Goal: Task Accomplishment & Management: Complete application form

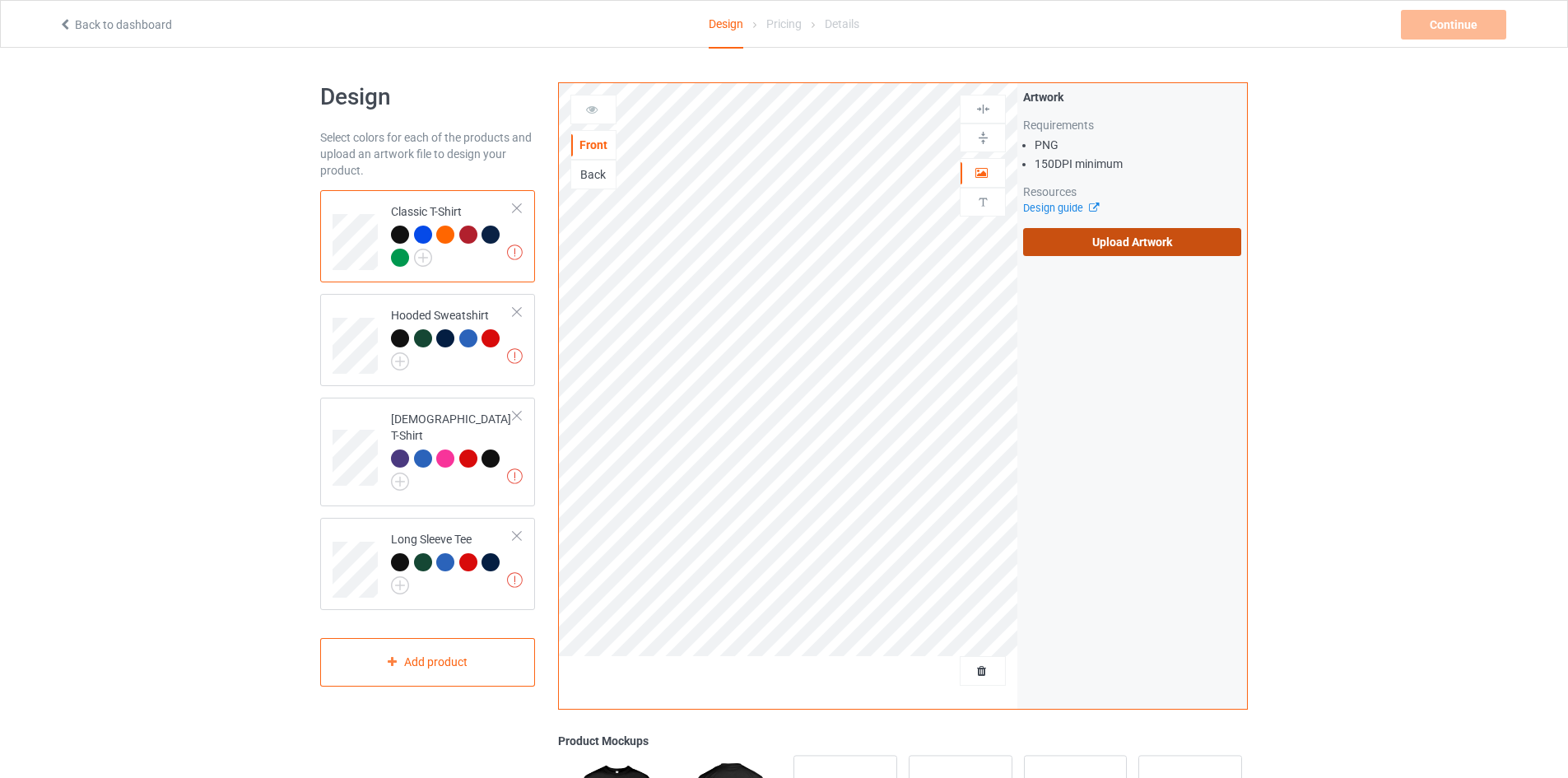
click at [1080, 234] on label "Upload Artwork" at bounding box center [1132, 241] width 218 height 28
click at [0, 0] on input "Upload Artwork" at bounding box center [0, 0] width 0 height 0
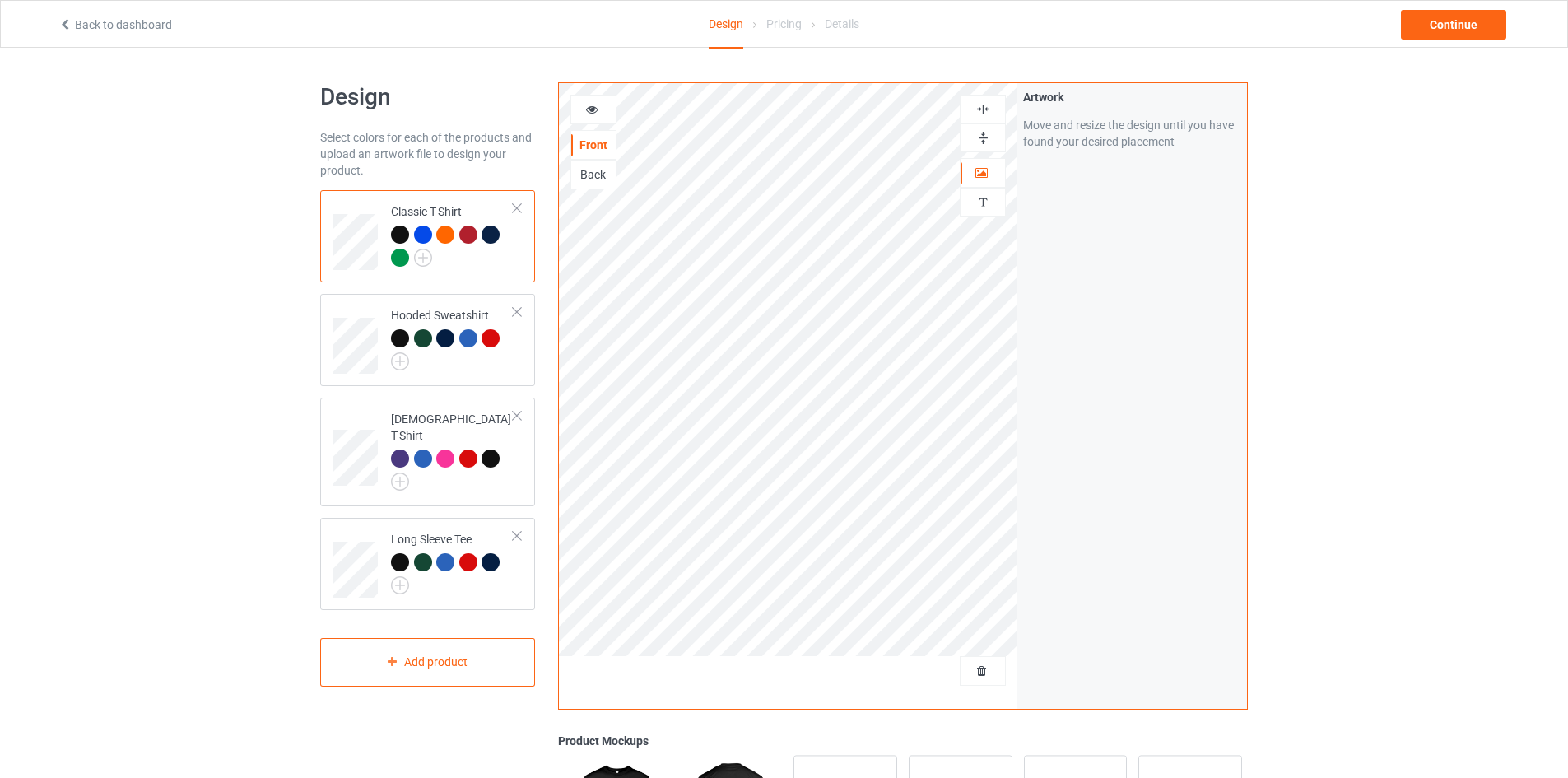
scroll to position [289, 0]
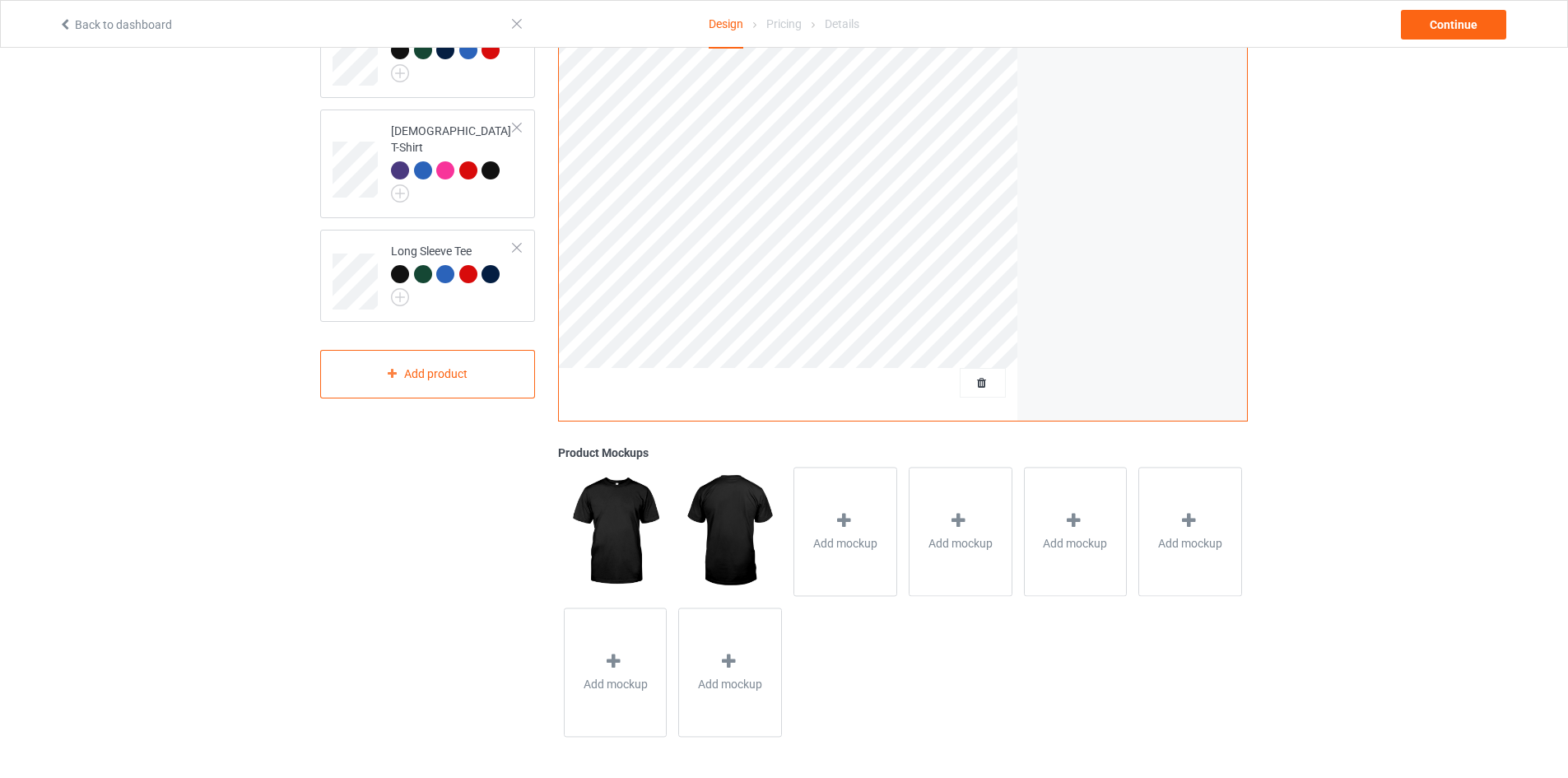
click at [635, 520] on img at bounding box center [614, 531] width 103 height 129
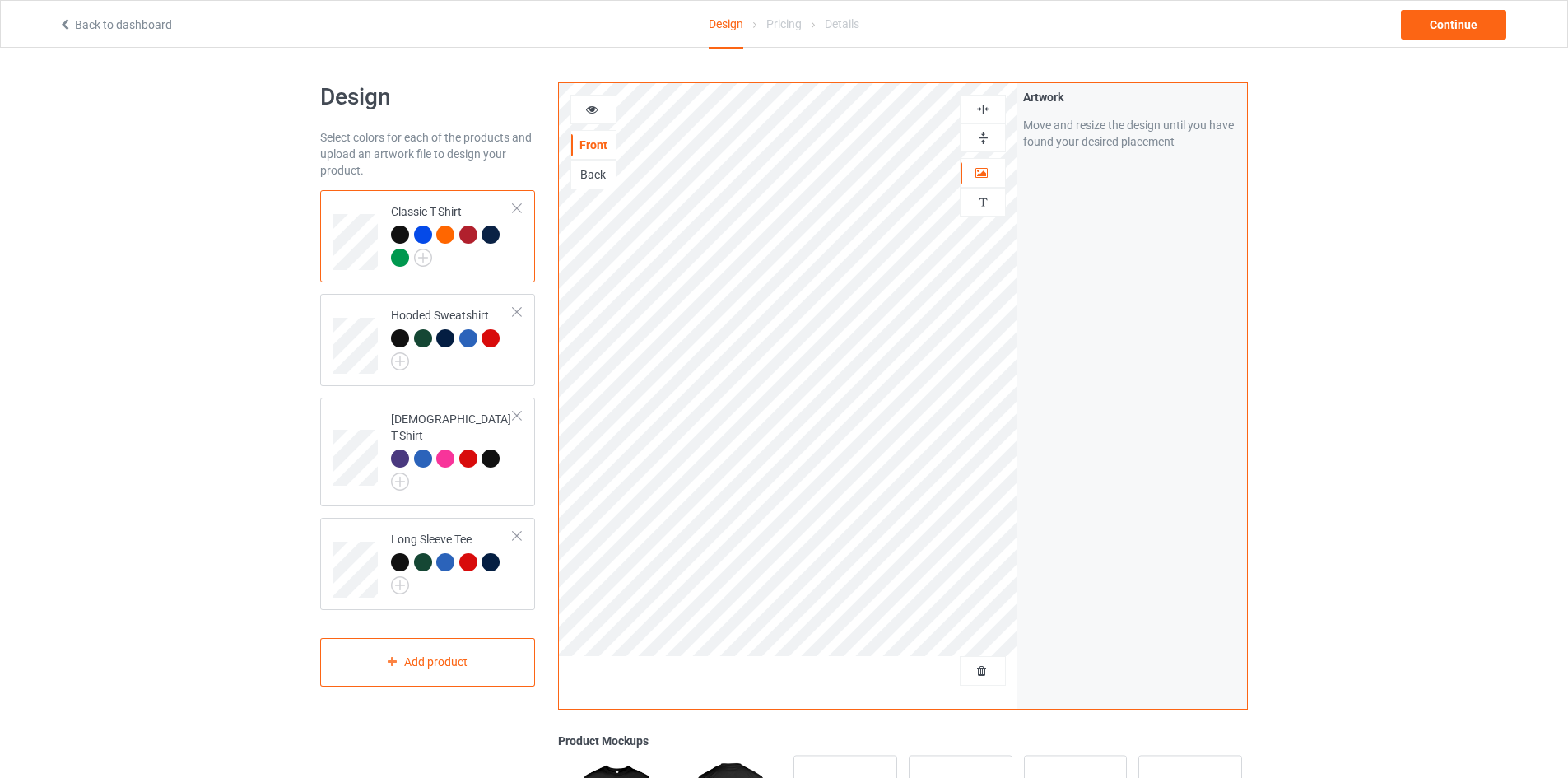
click at [591, 110] on icon at bounding box center [592, 106] width 14 height 12
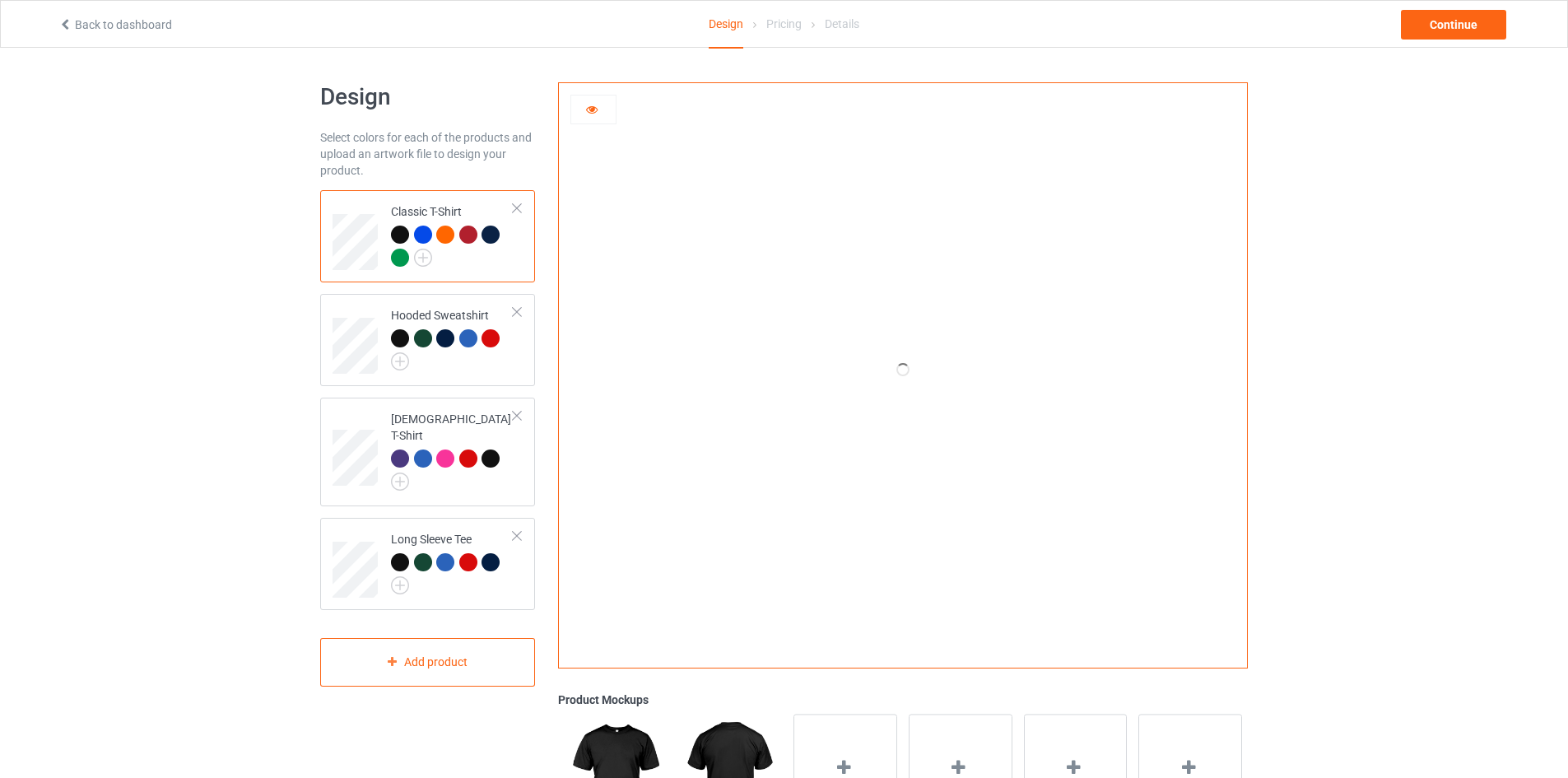
click at [591, 110] on icon at bounding box center [592, 106] width 14 height 12
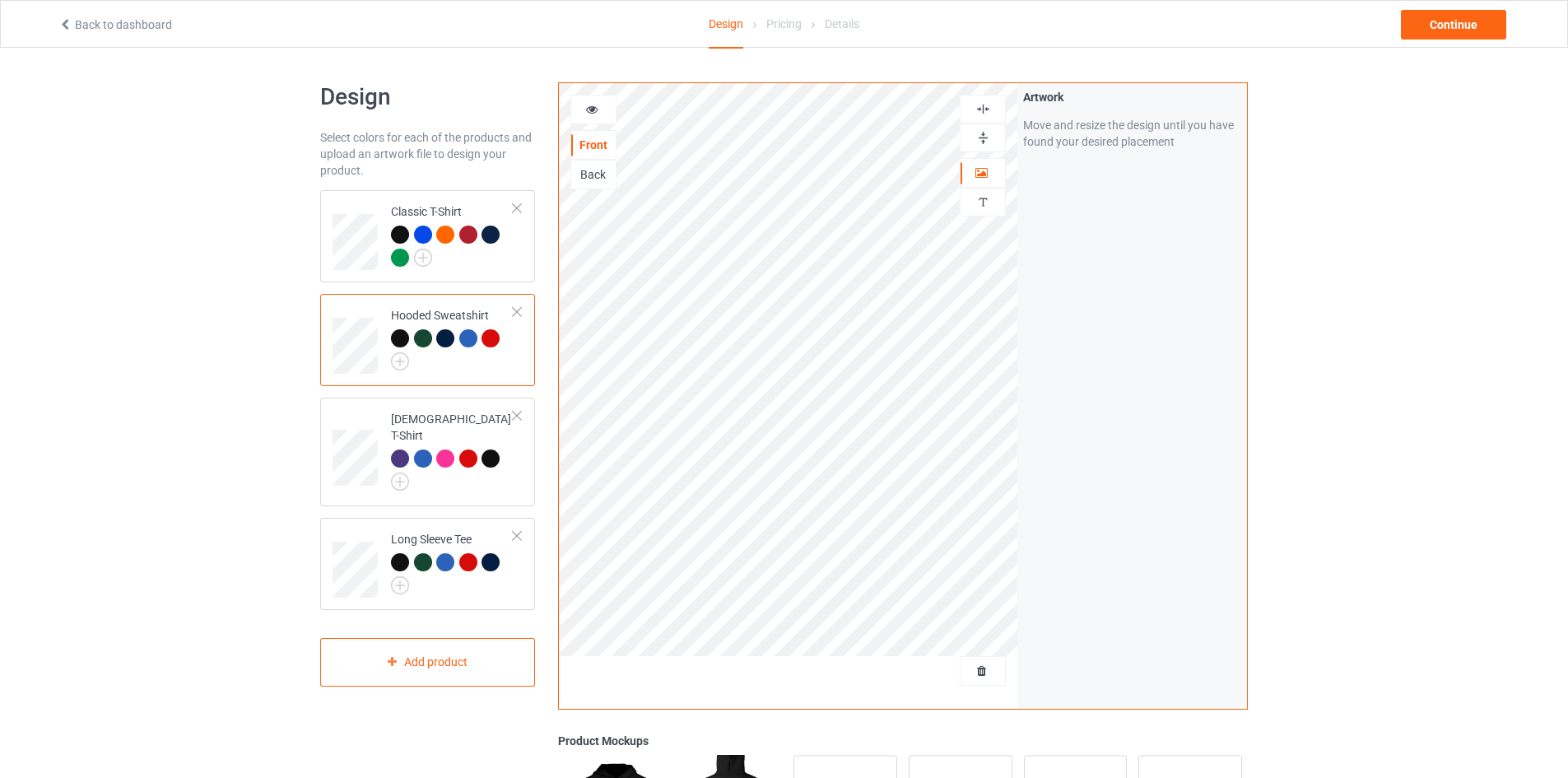
click at [584, 178] on div "Back" at bounding box center [594, 174] width 45 height 16
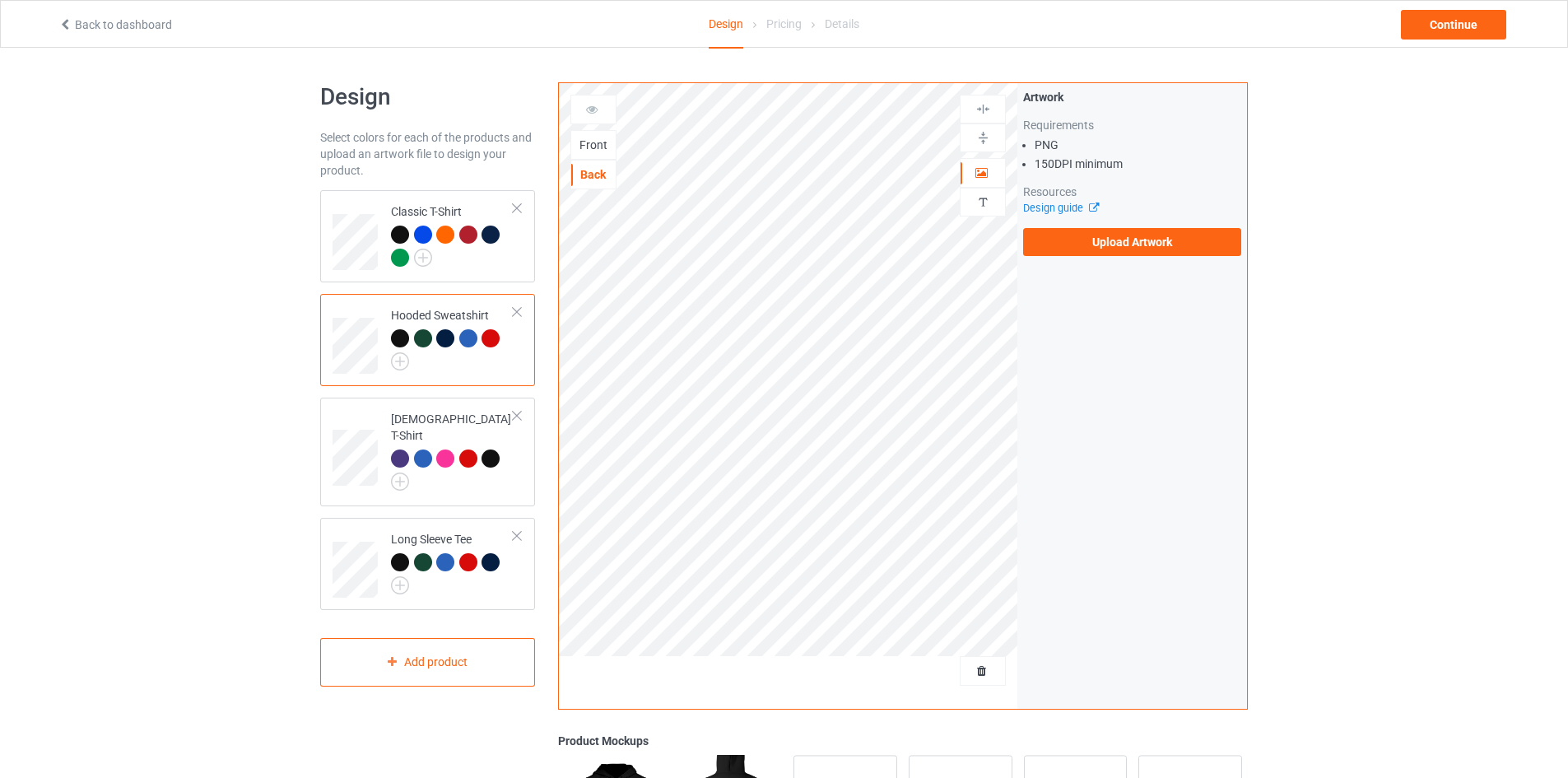
click at [588, 142] on div "Front" at bounding box center [594, 145] width 45 height 16
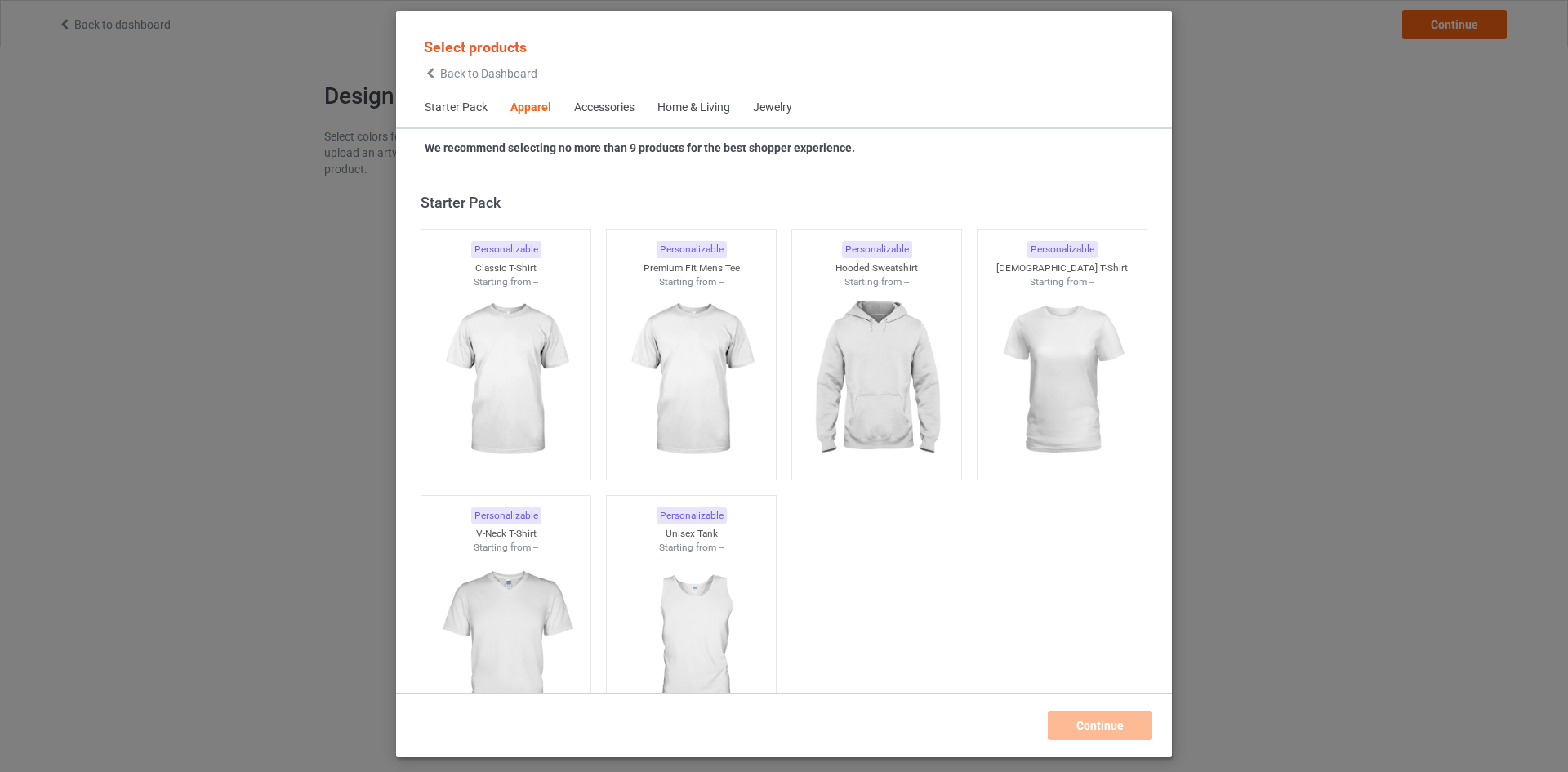
scroll to position [609, 0]
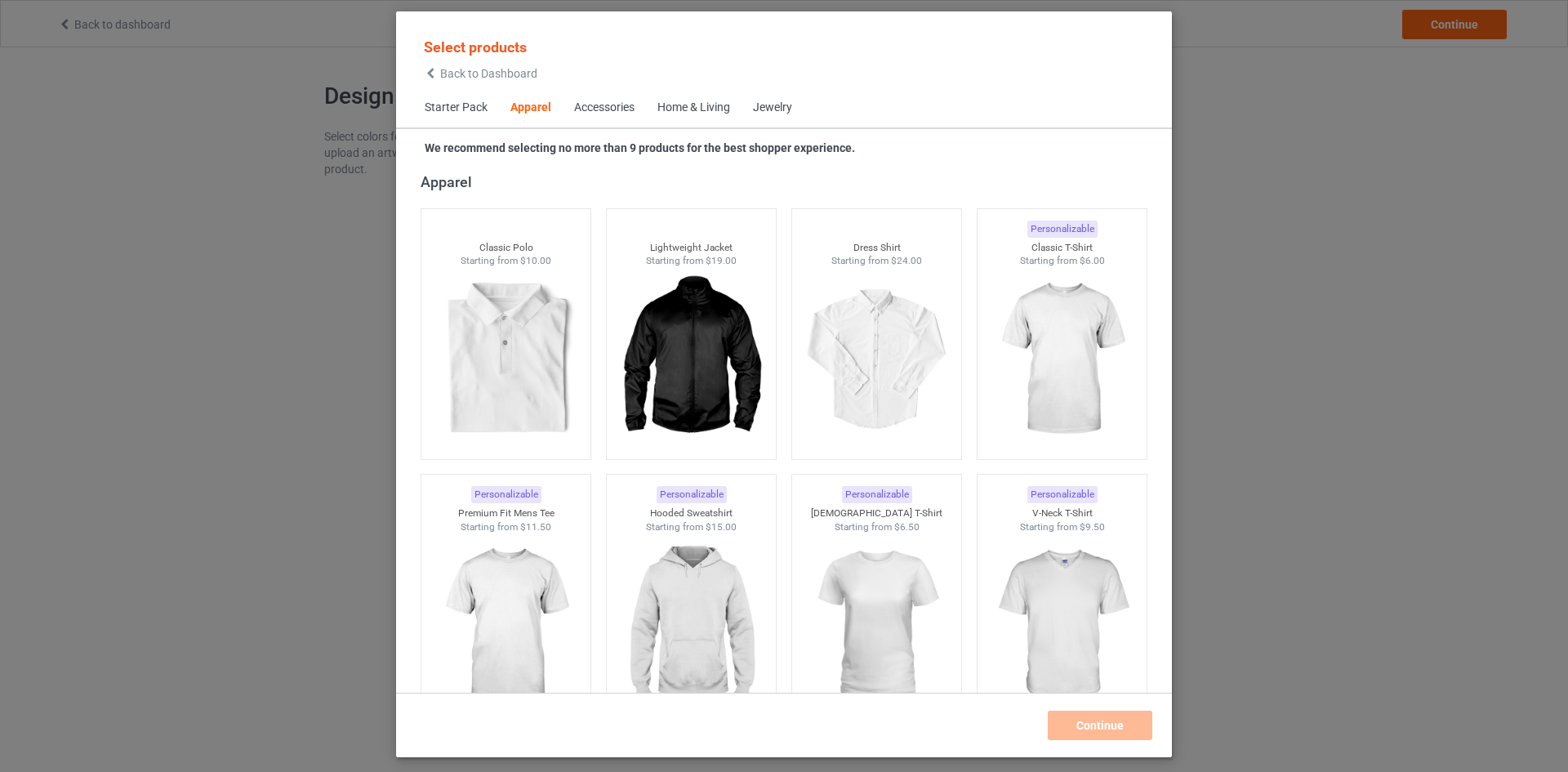
click at [1252, 549] on div "Select products Back to Dashboard Starter Pack Apparel Accessories Home & Livin…" at bounding box center [784, 386] width 1568 height 772
click at [311, 171] on div "Select products Back to Dashboard Starter Pack Apparel Accessories Home & Livin…" at bounding box center [784, 386] width 1568 height 772
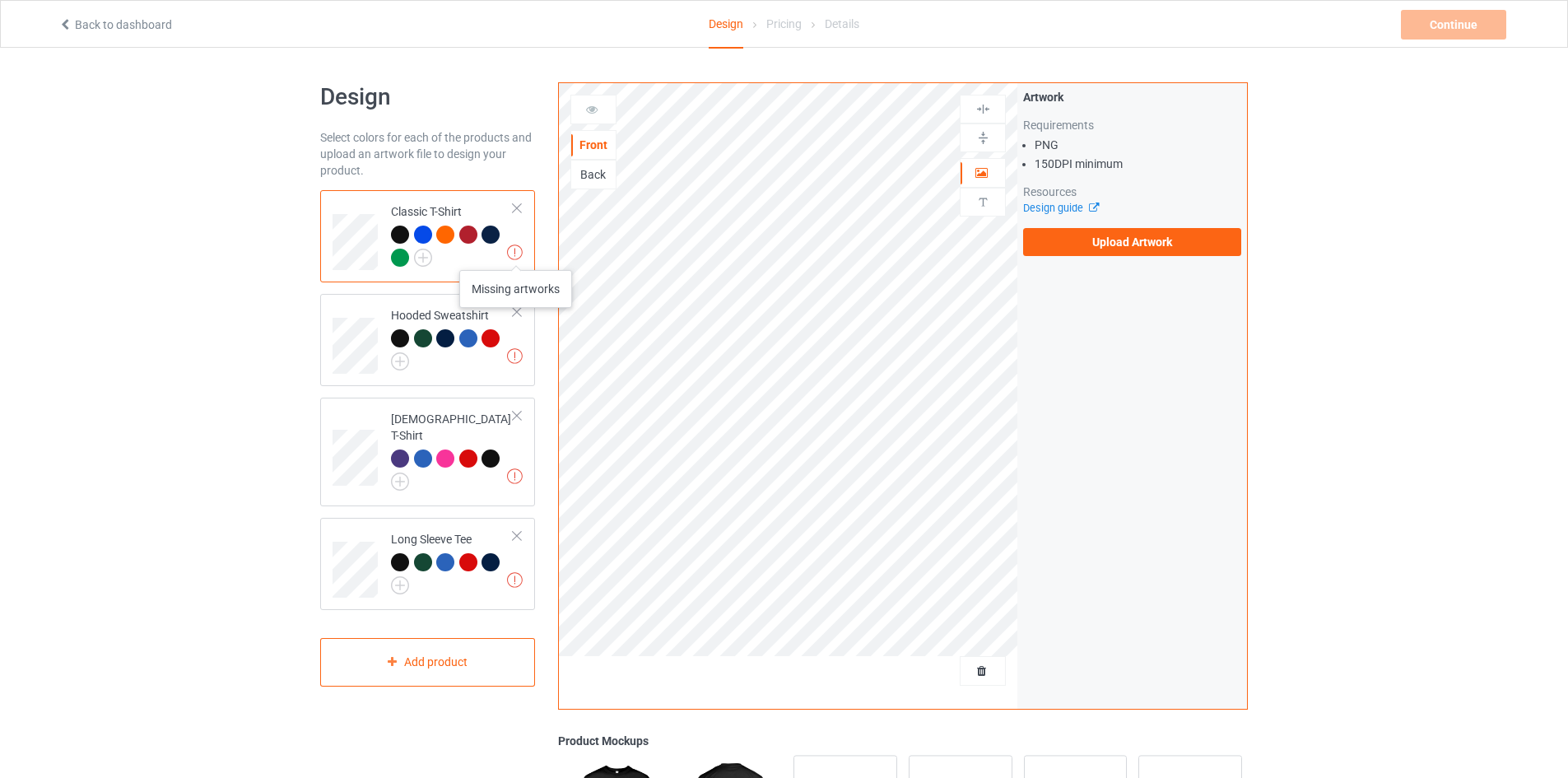
click at [516, 254] on img at bounding box center [515, 253] width 16 height 16
click at [1073, 242] on label "Upload Artwork" at bounding box center [1132, 241] width 218 height 28
click at [0, 0] on input "Upload Artwork" at bounding box center [0, 0] width 0 height 0
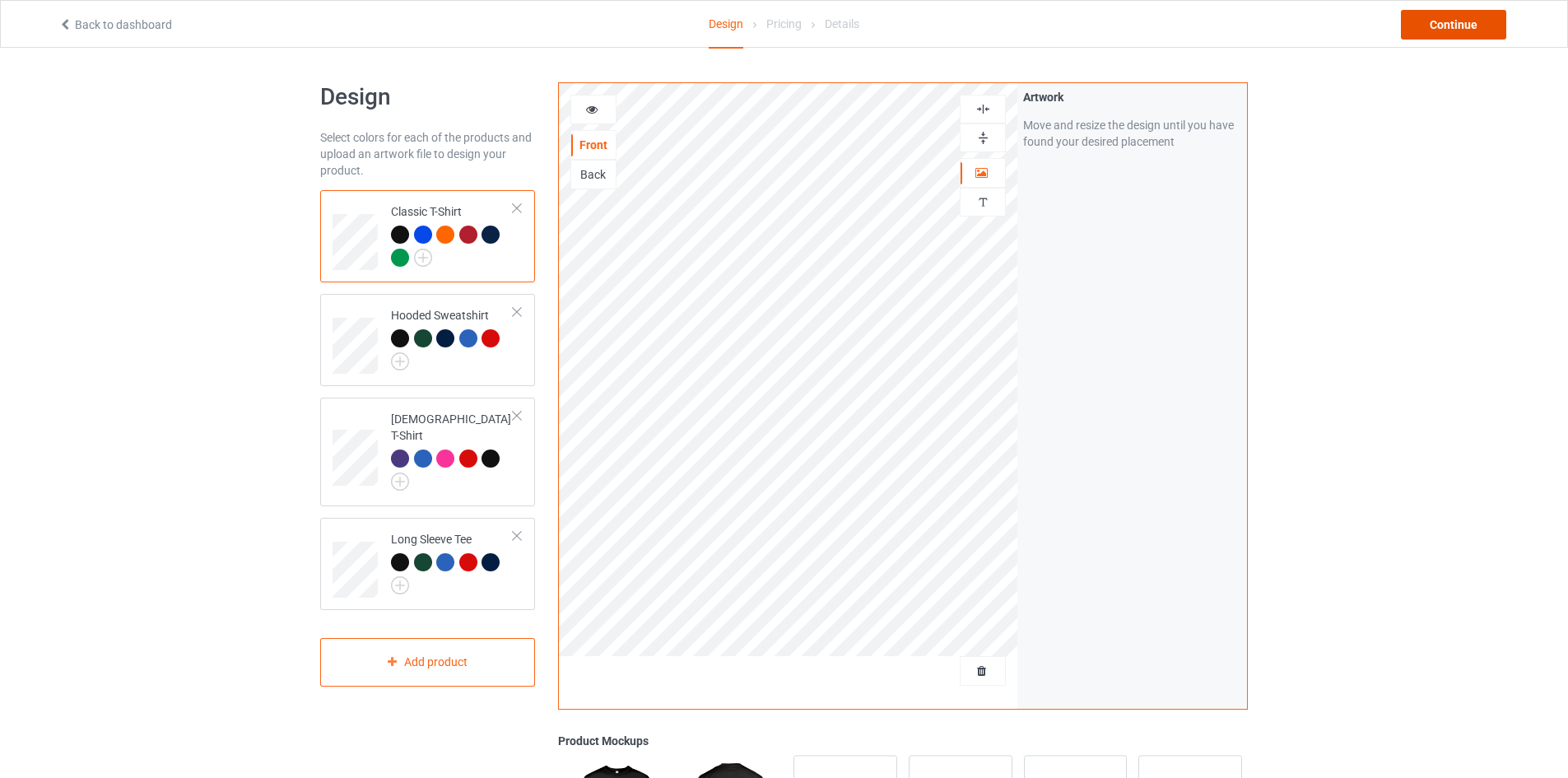
click at [1440, 12] on div "Continue" at bounding box center [1454, 24] width 105 height 29
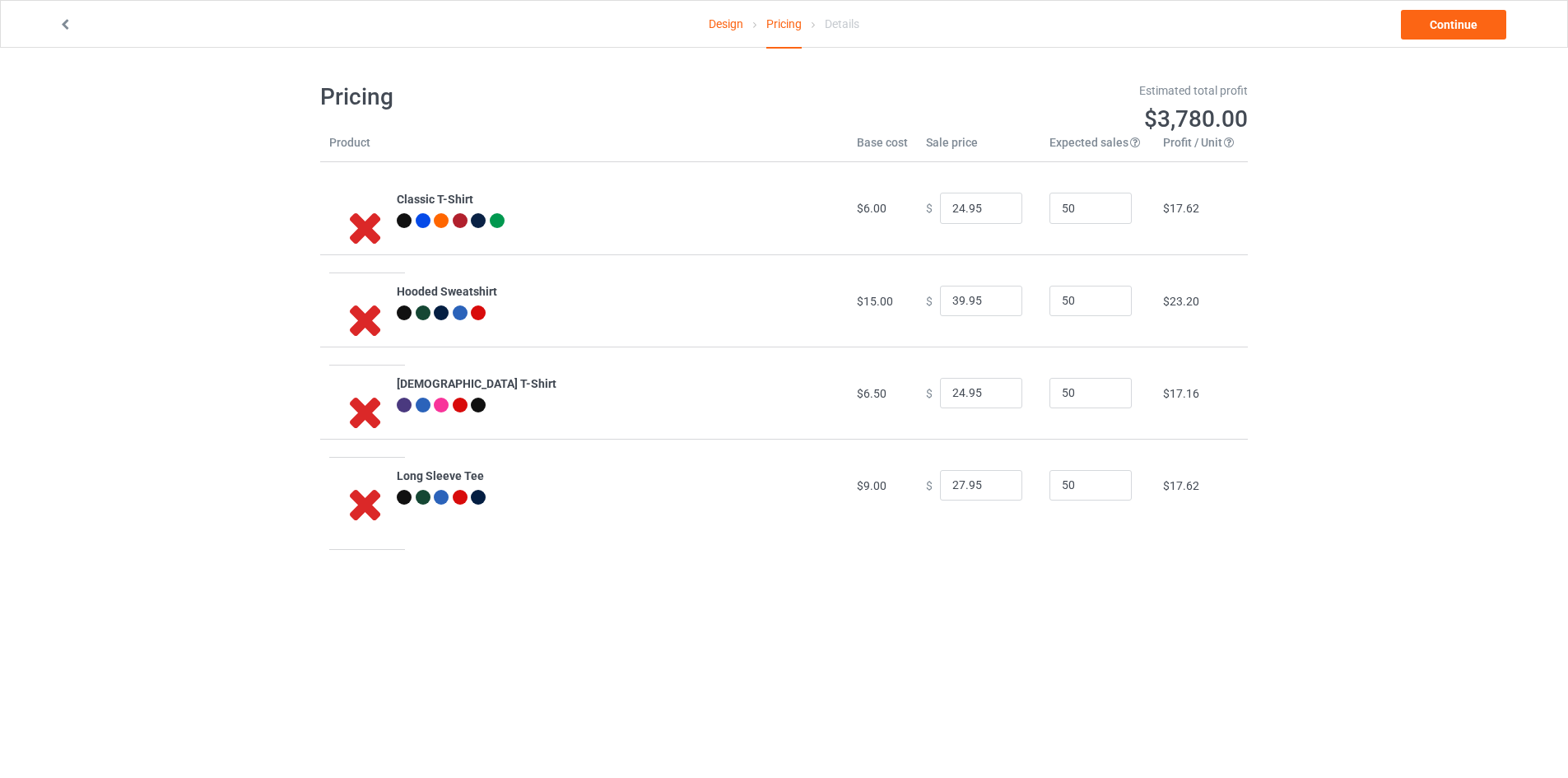
click at [363, 225] on icon at bounding box center [365, 227] width 54 height 46
click at [726, 18] on link "Design" at bounding box center [726, 24] width 35 height 46
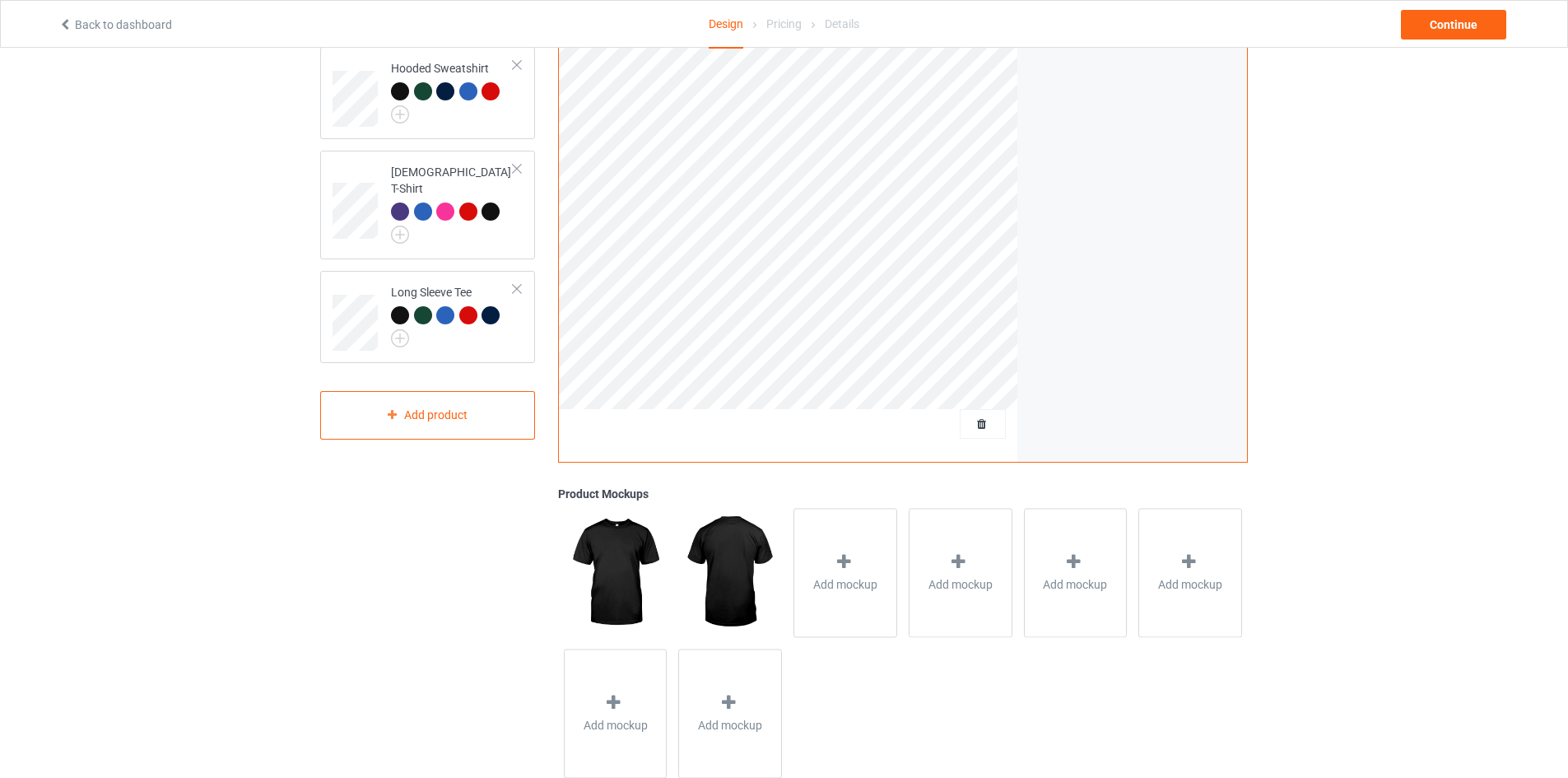
scroll to position [289, 0]
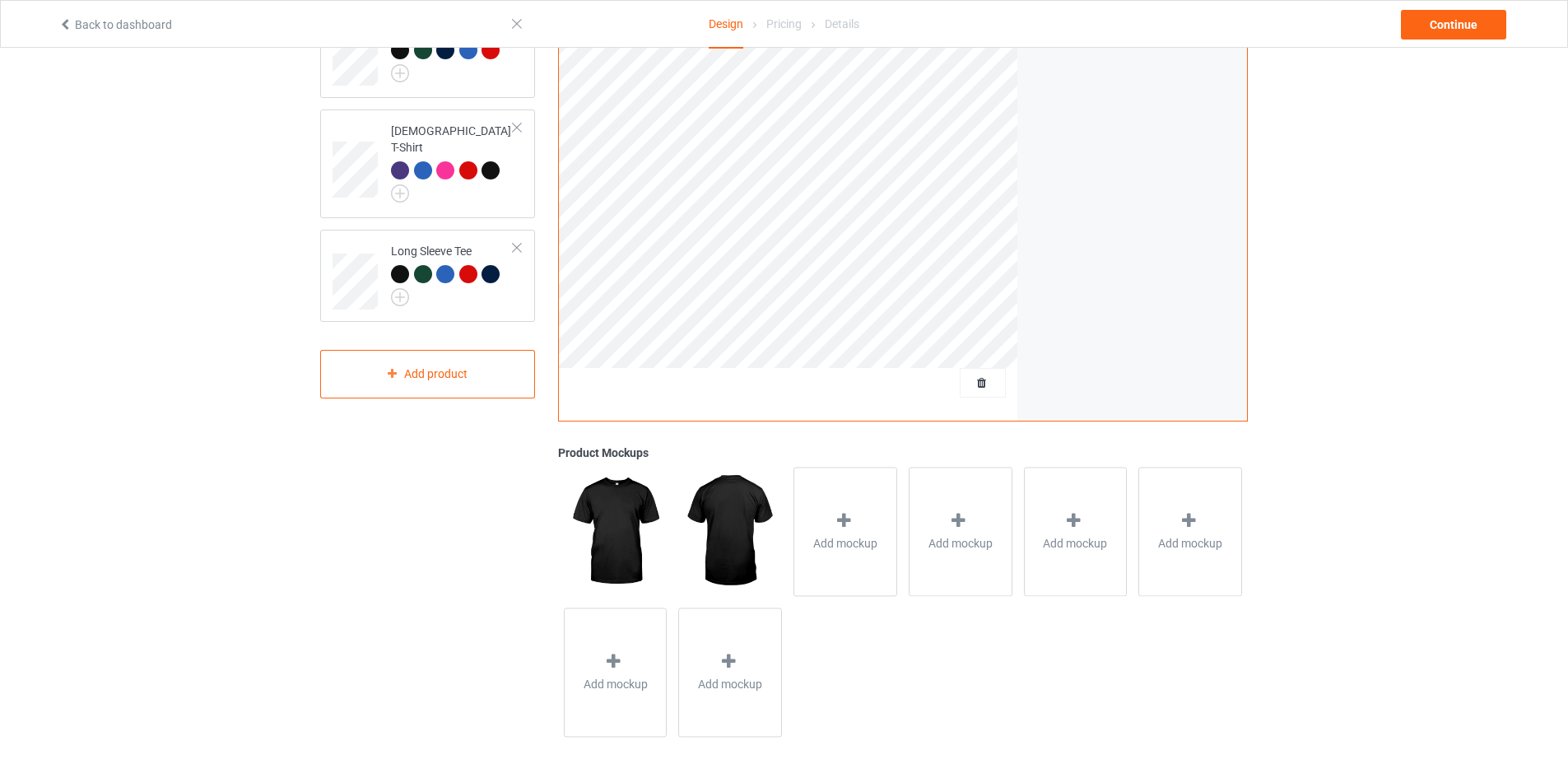
click at [625, 527] on img at bounding box center [614, 531] width 103 height 129
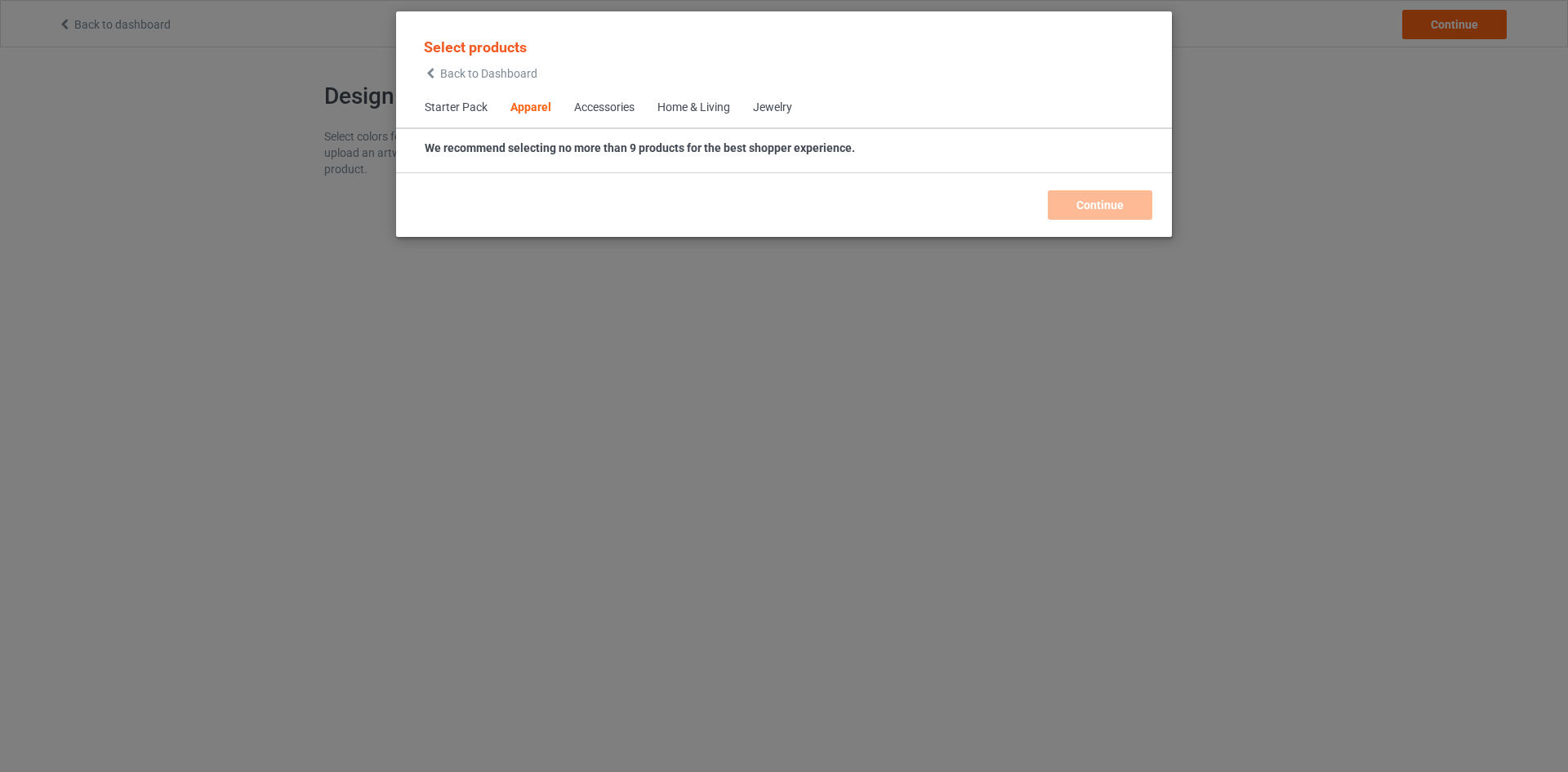
scroll to position [609, 0]
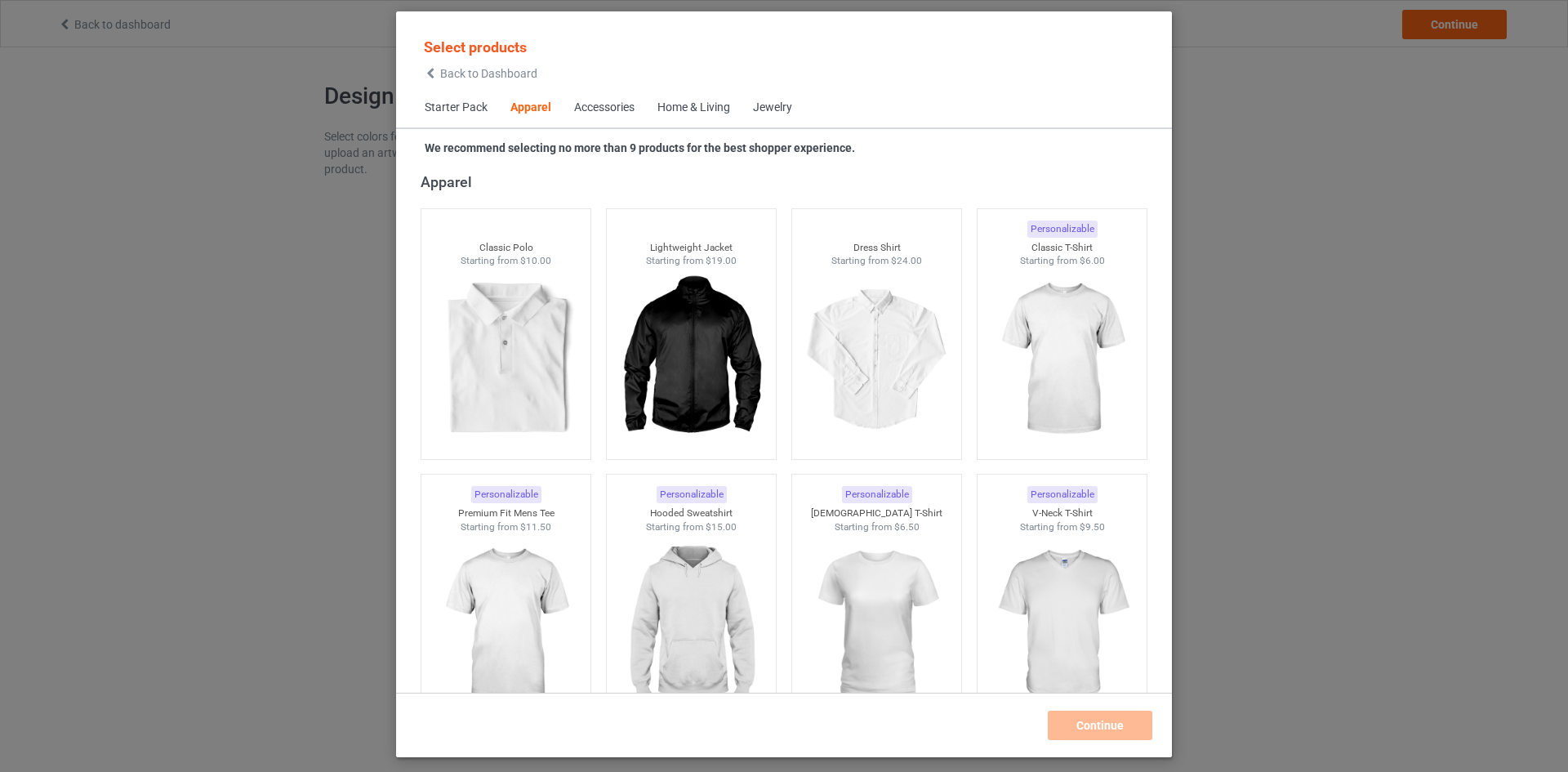
click at [1336, 173] on div "Select products Back to Dashboard Starter Pack Apparel Accessories Home & Livin…" at bounding box center [784, 386] width 1568 height 772
click at [451, 66] on div "Select products Back to Dashboard" at bounding box center [480, 58] width 113 height 42
click at [453, 71] on span "Back to Dashboard" at bounding box center [489, 74] width 97 height 13
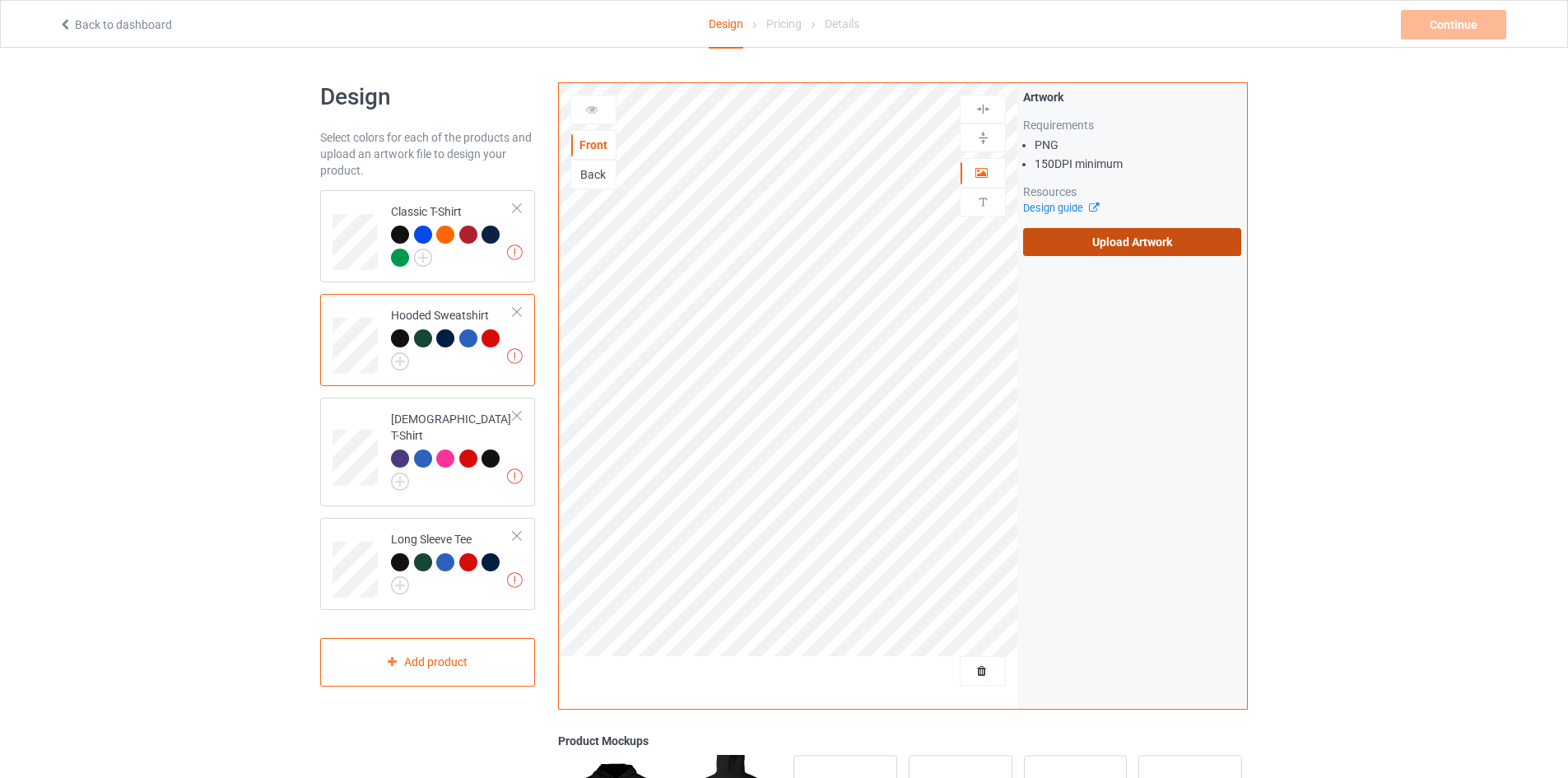
click at [1143, 240] on label "Upload Artwork" at bounding box center [1132, 241] width 218 height 28
click at [0, 0] on input "Upload Artwork" at bounding box center [0, 0] width 0 height 0
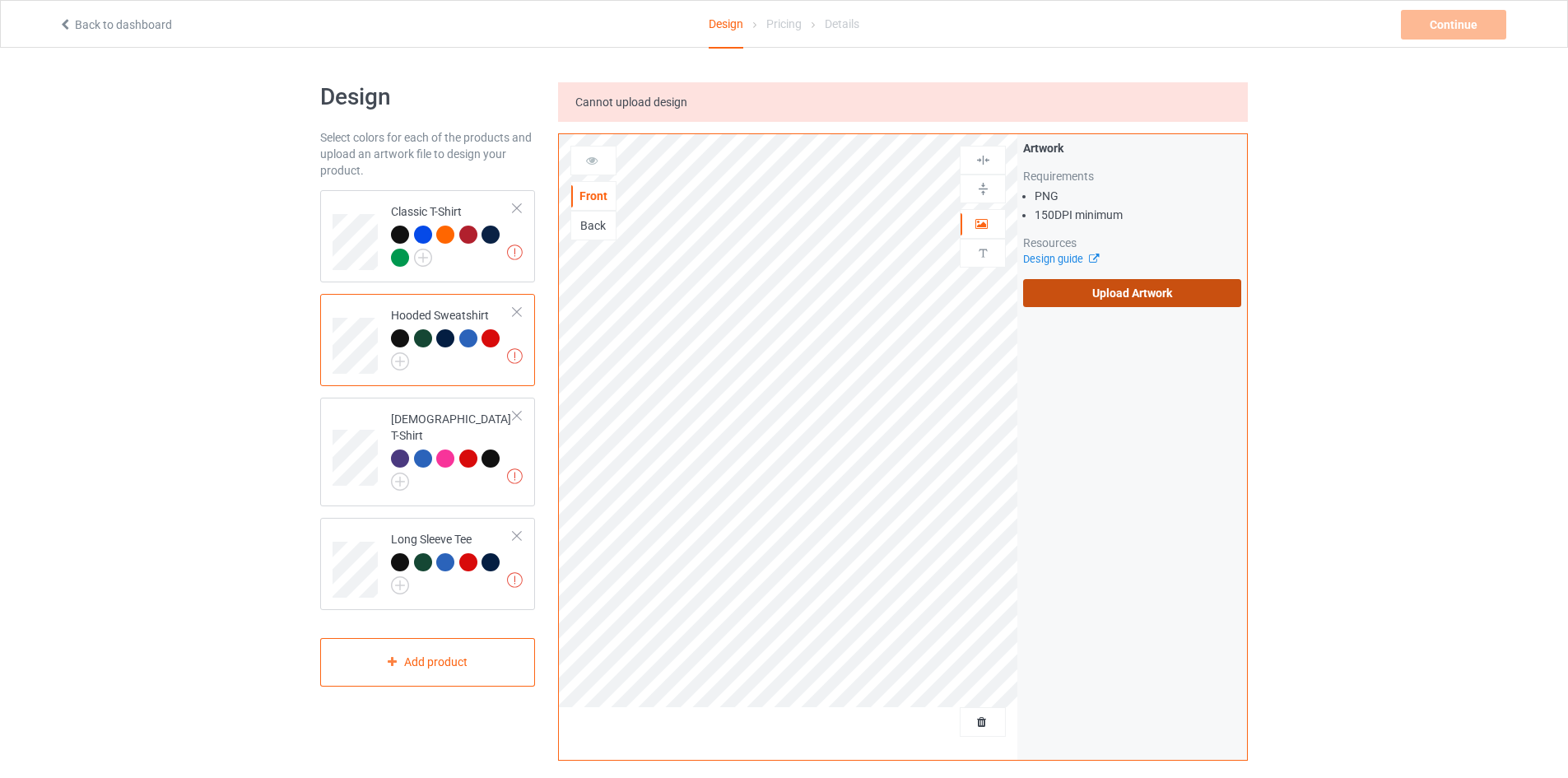
click at [1090, 291] on label "Upload Artwork" at bounding box center [1132, 292] width 218 height 28
click at [0, 0] on input "Upload Artwork" at bounding box center [0, 0] width 0 height 0
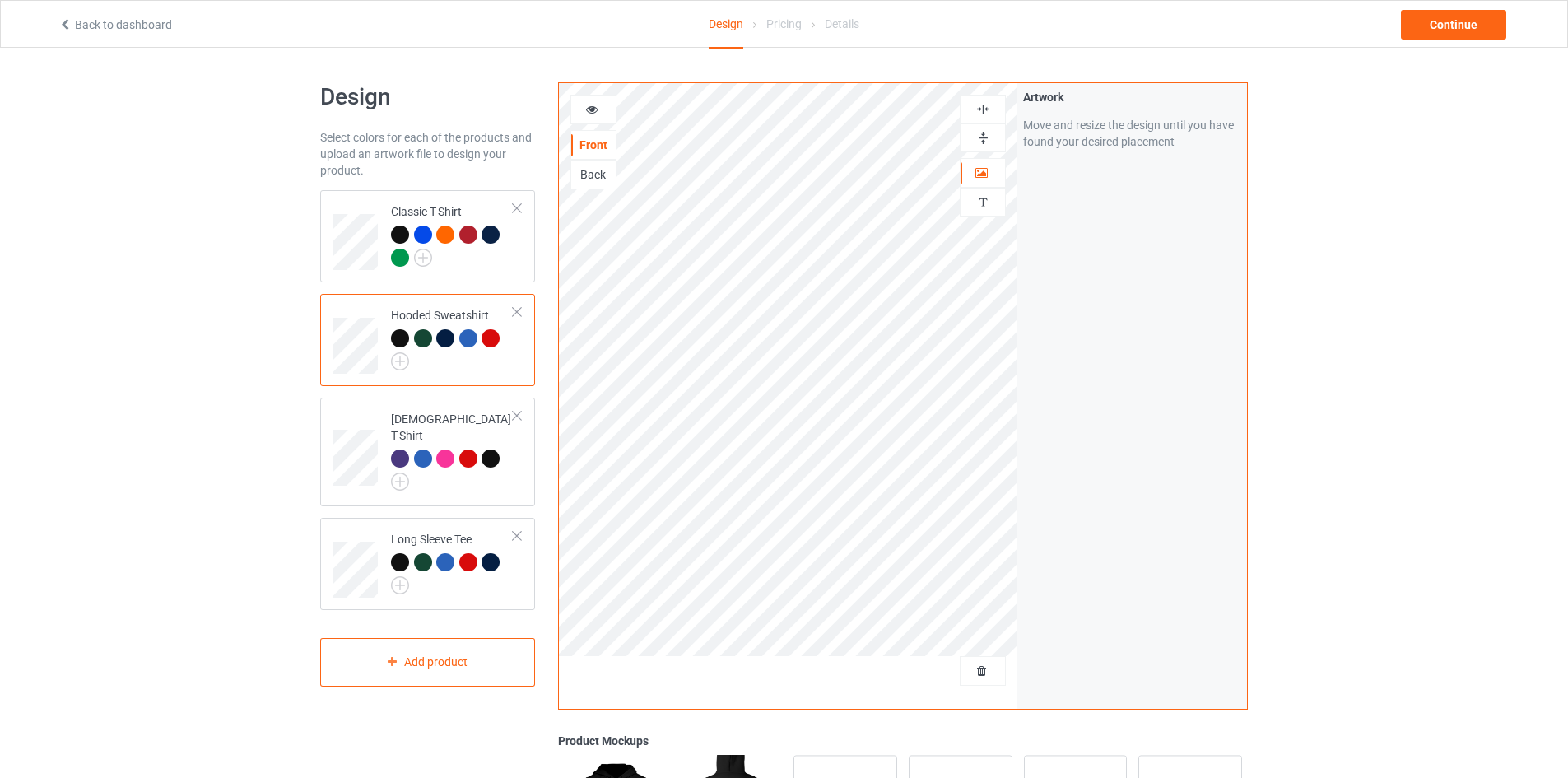
click at [984, 109] on img at bounding box center [983, 109] width 16 height 16
click at [405, 473] on img at bounding box center [400, 481] width 18 height 18
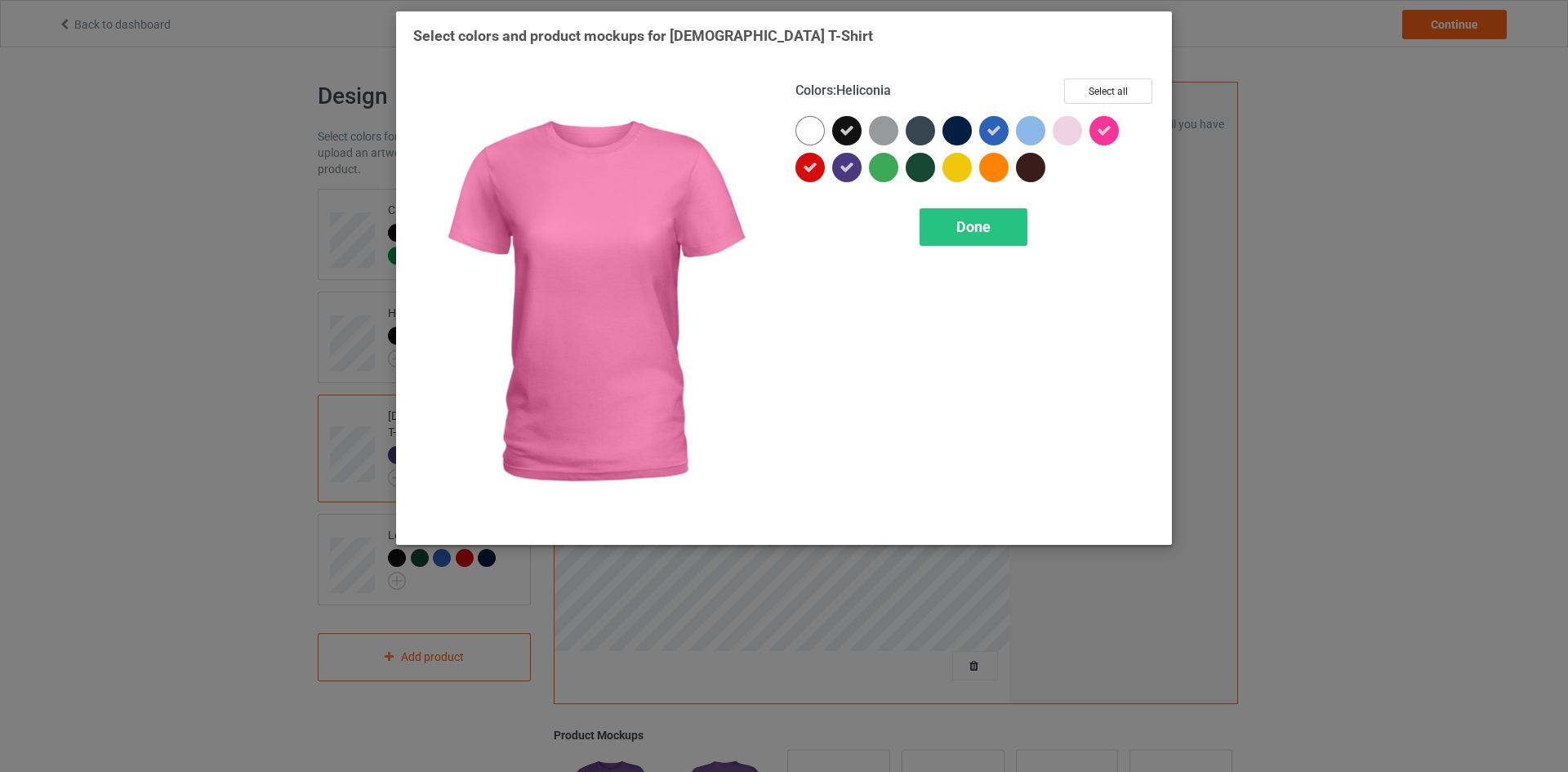
click at [957, 378] on div "Colors : Heliconia Select all Done" at bounding box center [974, 303] width 382 height 472
click at [1278, 318] on div "Select colors and product mockups for Ladies T-Shirt Colors : Heliconia Select …" at bounding box center [784, 386] width 1568 height 772
click at [252, 216] on div "Select colors and product mockups for Ladies T-Shirt Colors : Heliconia Select …" at bounding box center [784, 386] width 1568 height 772
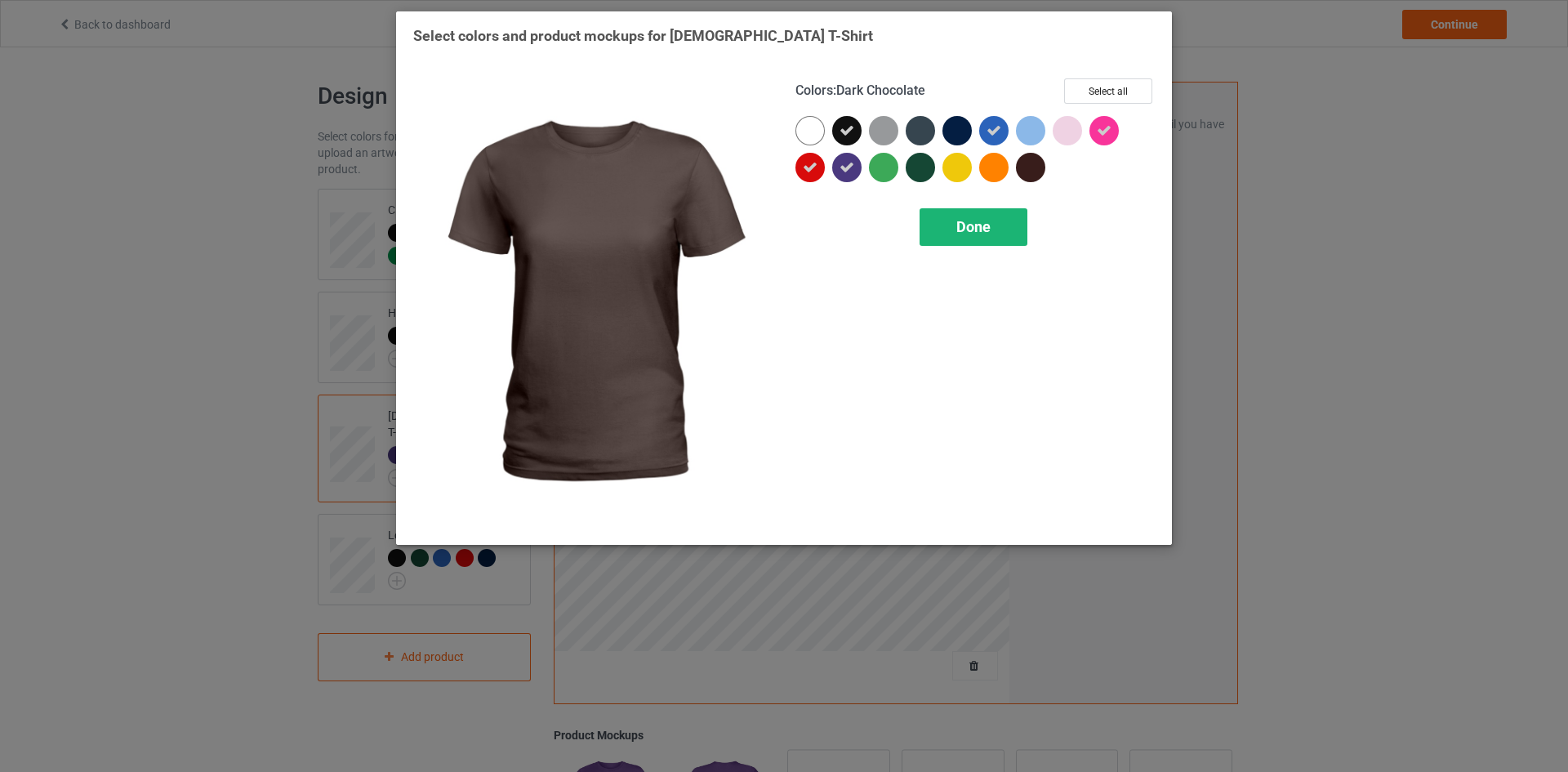
click at [965, 221] on span "Done" at bounding box center [973, 226] width 35 height 17
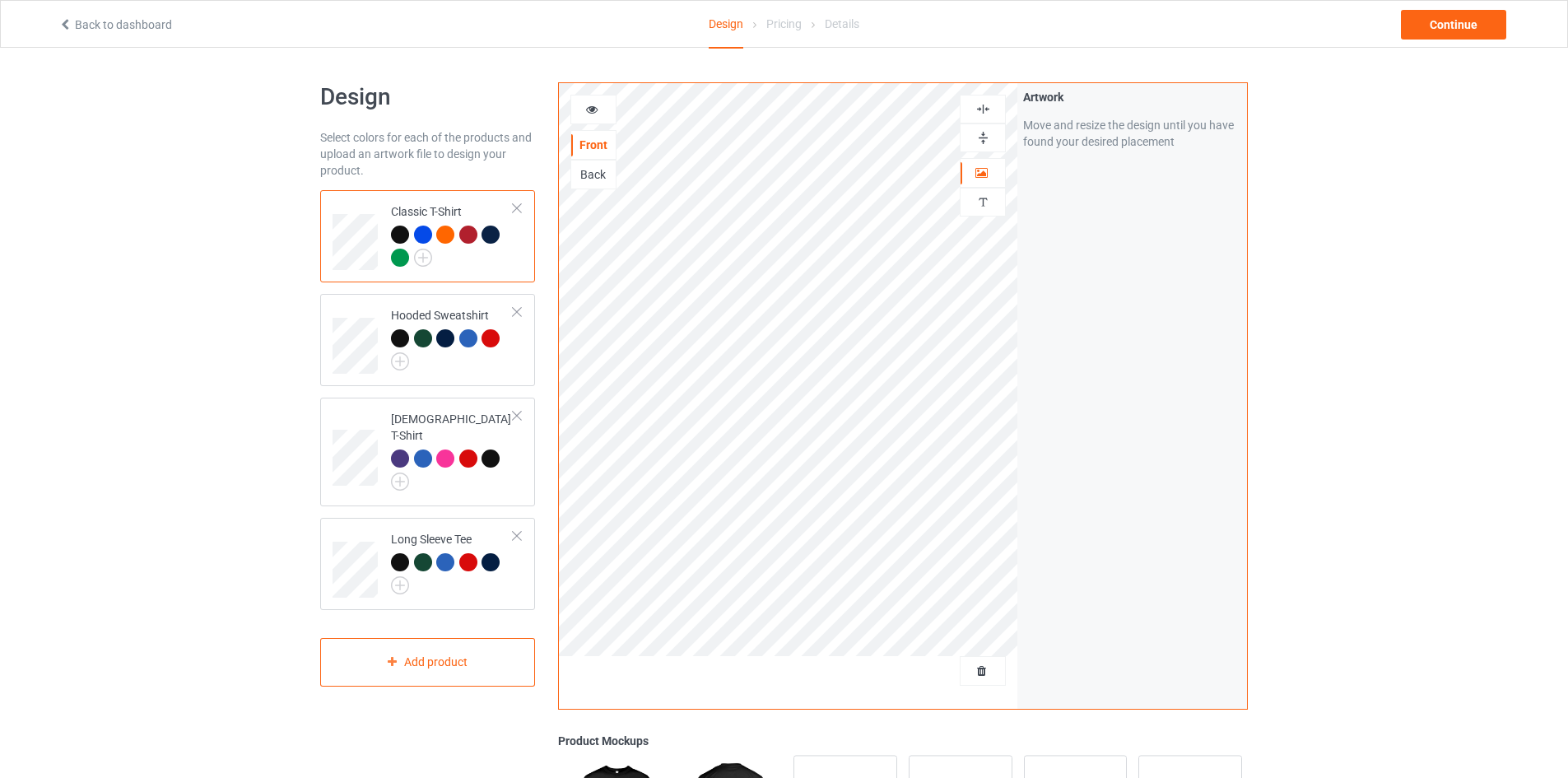
click at [983, 108] on img at bounding box center [983, 109] width 16 height 16
click at [1444, 26] on div "Continue" at bounding box center [1454, 24] width 105 height 29
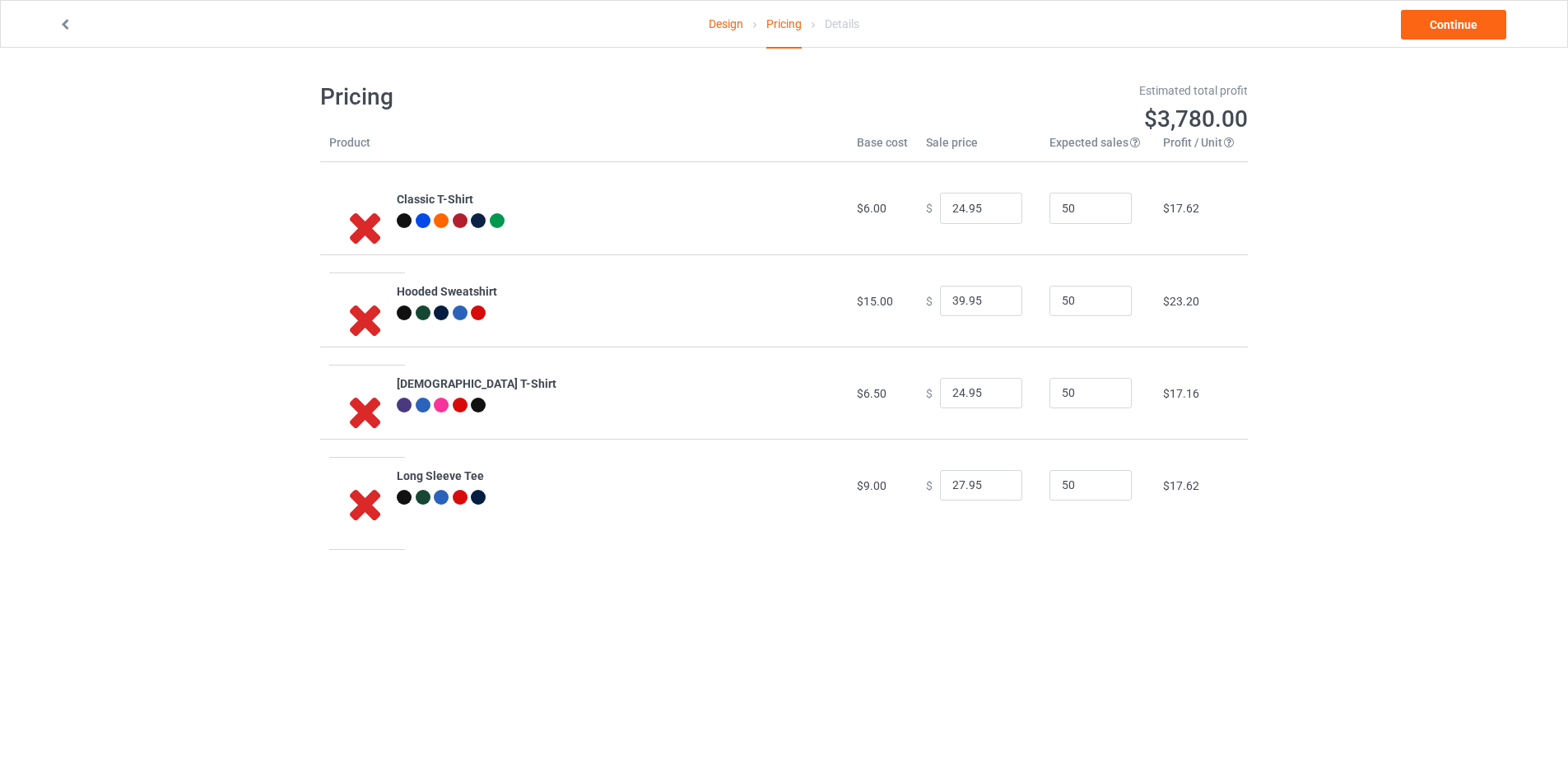
click at [75, 26] on div at bounding box center [293, 24] width 491 height 16
click at [66, 21] on icon at bounding box center [65, 21] width 14 height 12
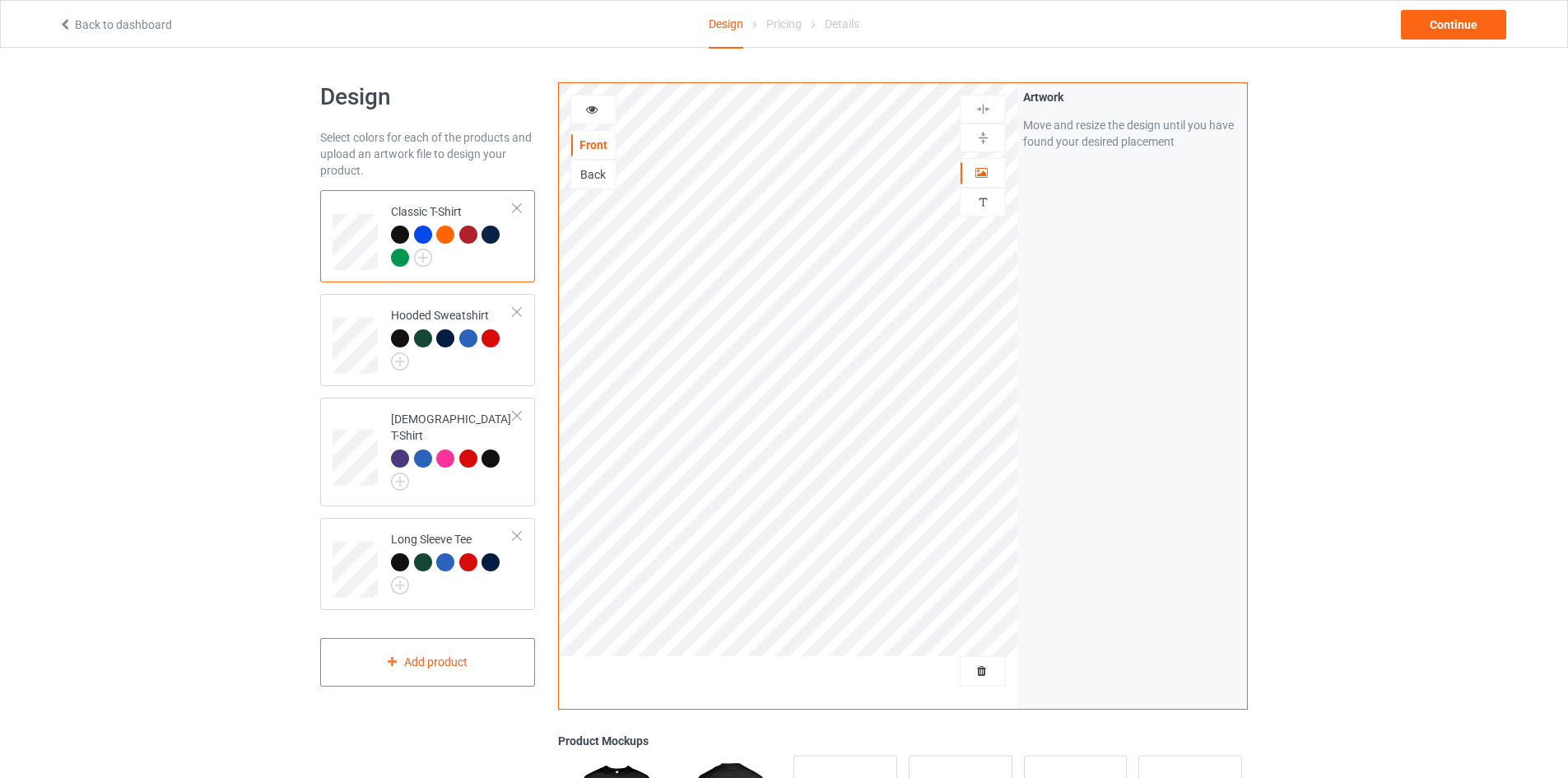
click at [69, 21] on icon at bounding box center [65, 21] width 14 height 12
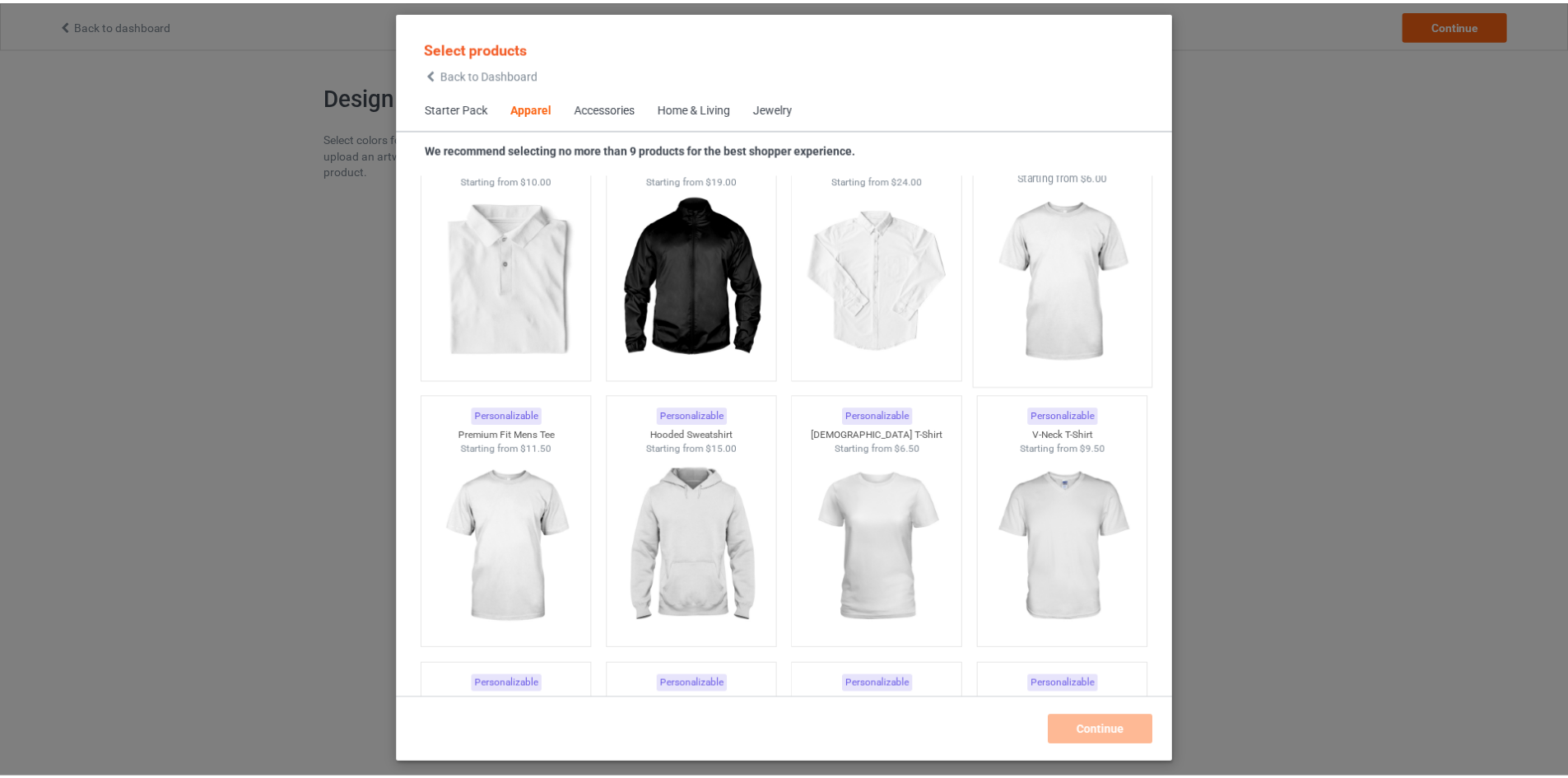
scroll to position [778, 0]
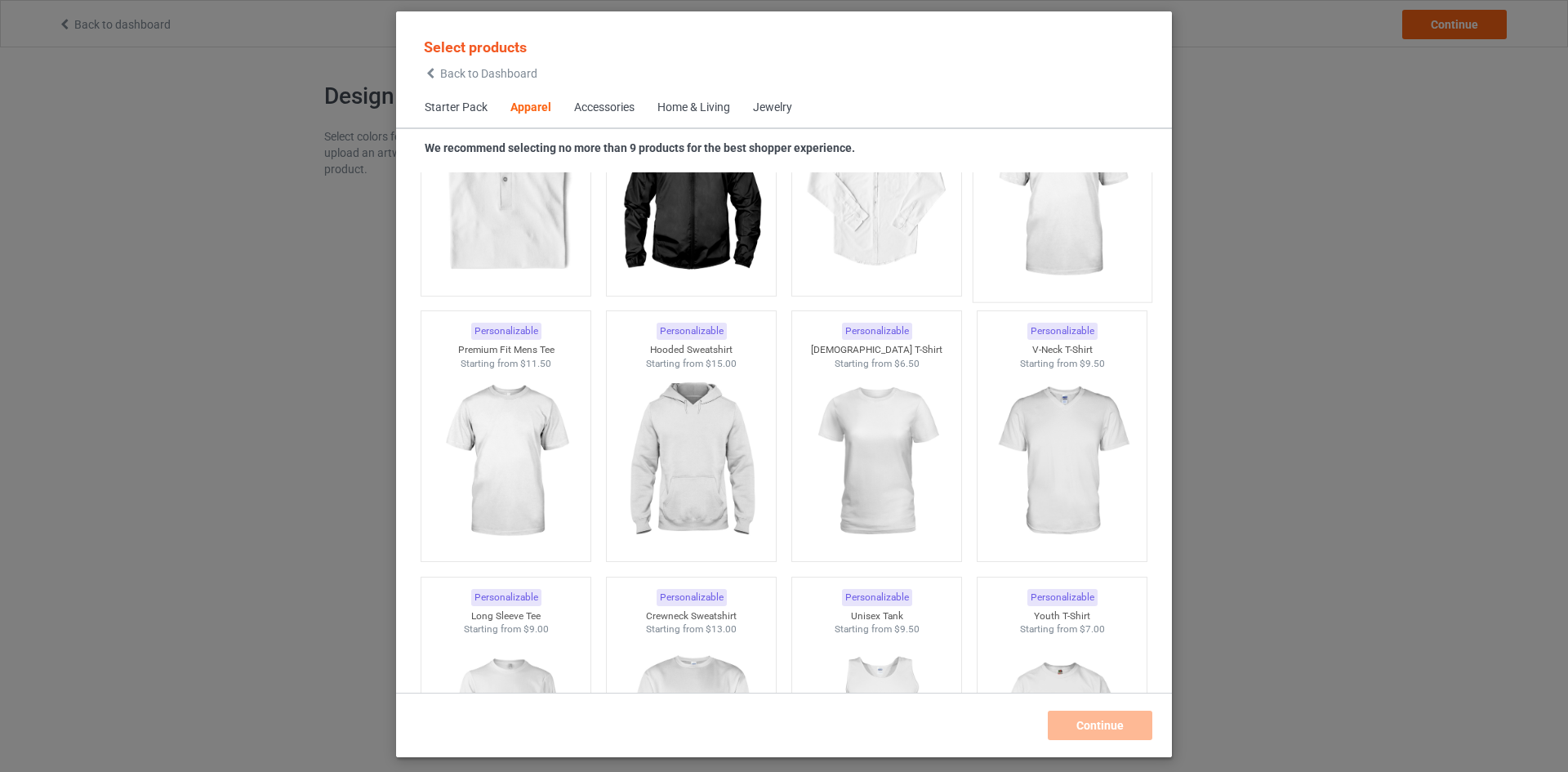
click at [1067, 235] on img at bounding box center [1060, 197] width 153 height 192
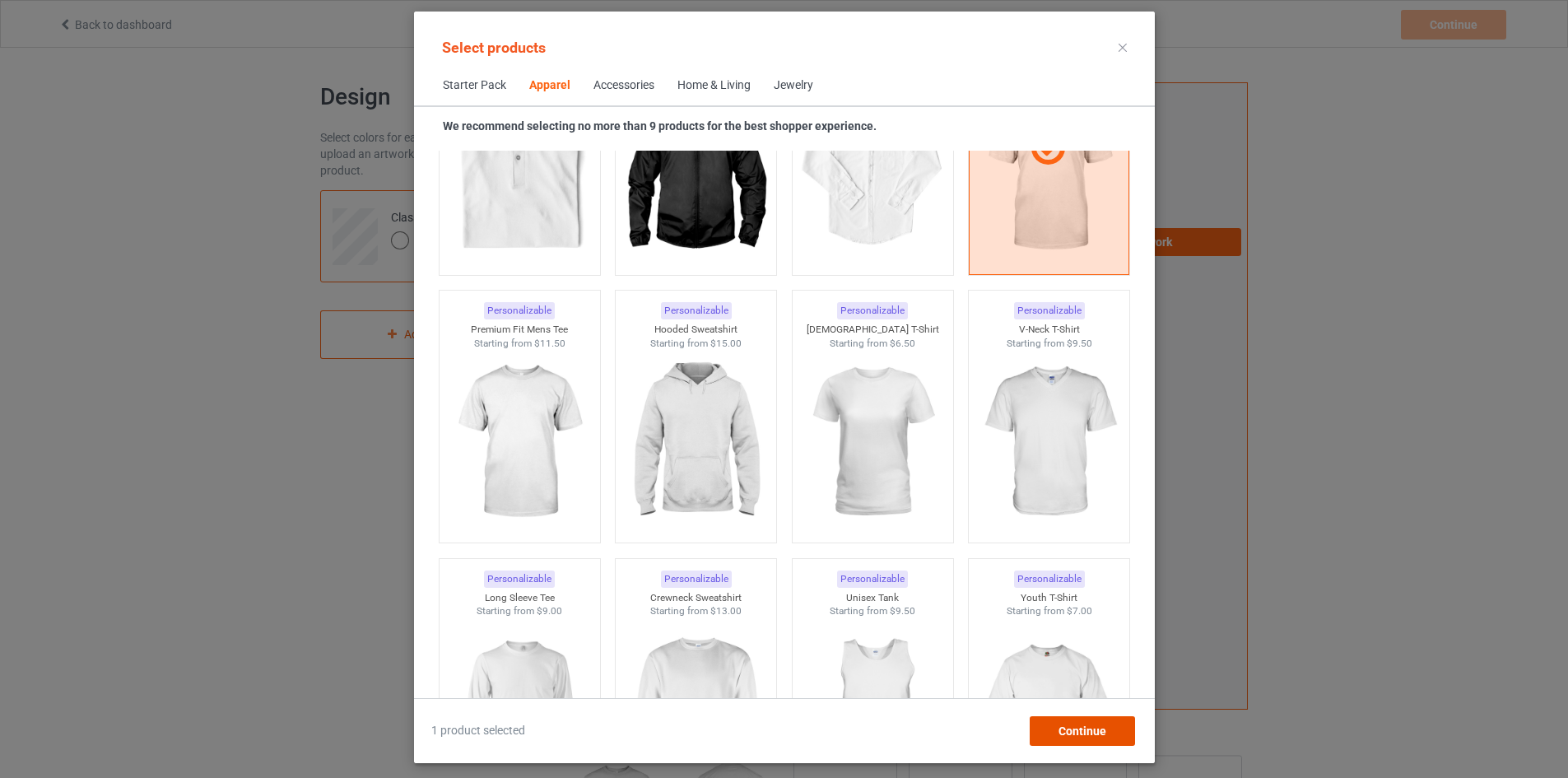
click at [1114, 738] on div "Continue" at bounding box center [1081, 731] width 105 height 29
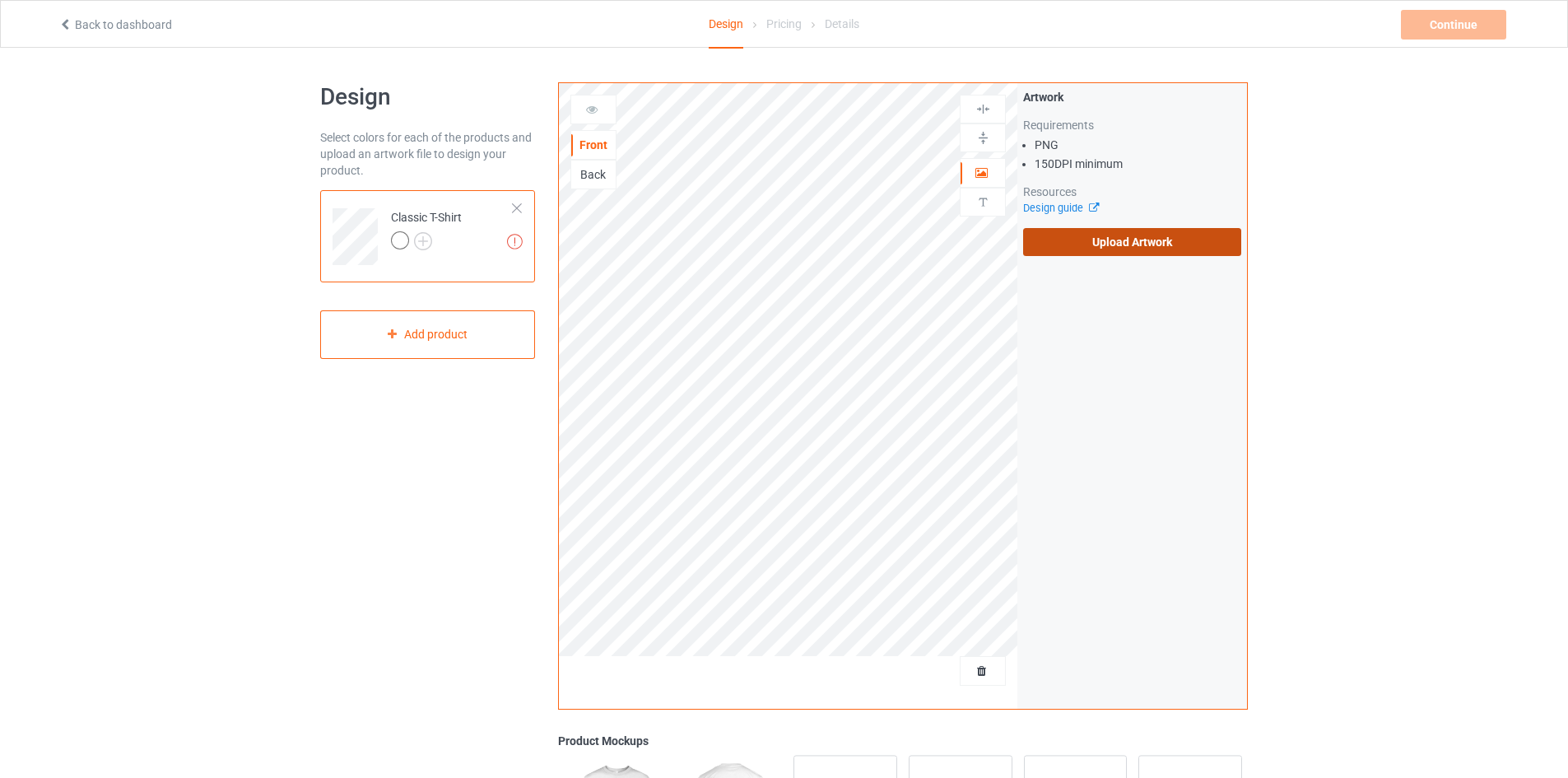
click at [1141, 236] on label "Upload Artwork" at bounding box center [1132, 241] width 218 height 28
click at [0, 0] on input "Upload Artwork" at bounding box center [0, 0] width 0 height 0
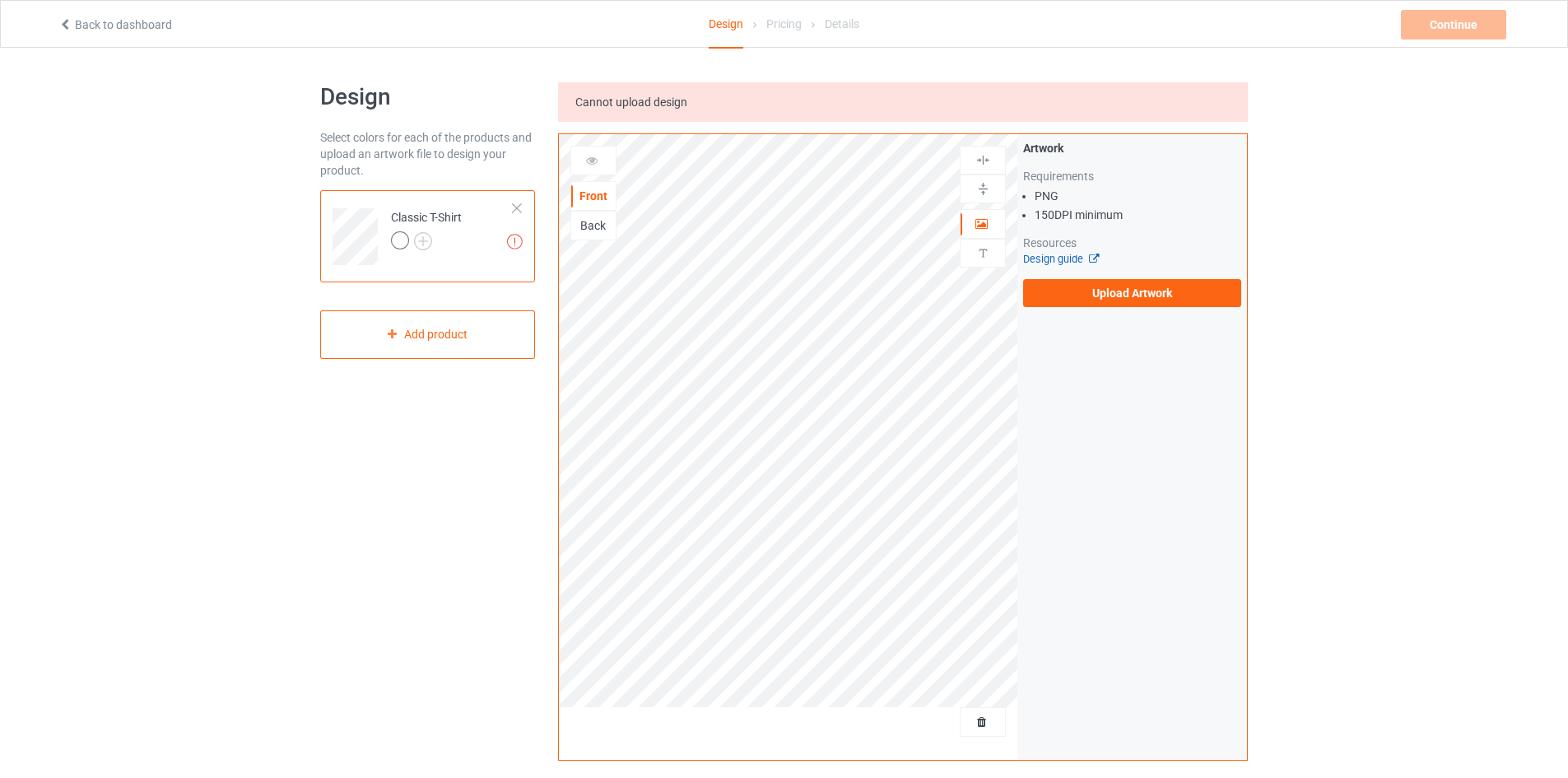
click at [1077, 260] on link "Design guide" at bounding box center [1061, 259] width 75 height 13
click at [1089, 289] on label "Upload Artwork" at bounding box center [1132, 292] width 218 height 28
click at [0, 0] on input "Upload Artwork" at bounding box center [0, 0] width 0 height 0
